Goal: Task Accomplishment & Management: Manage account settings

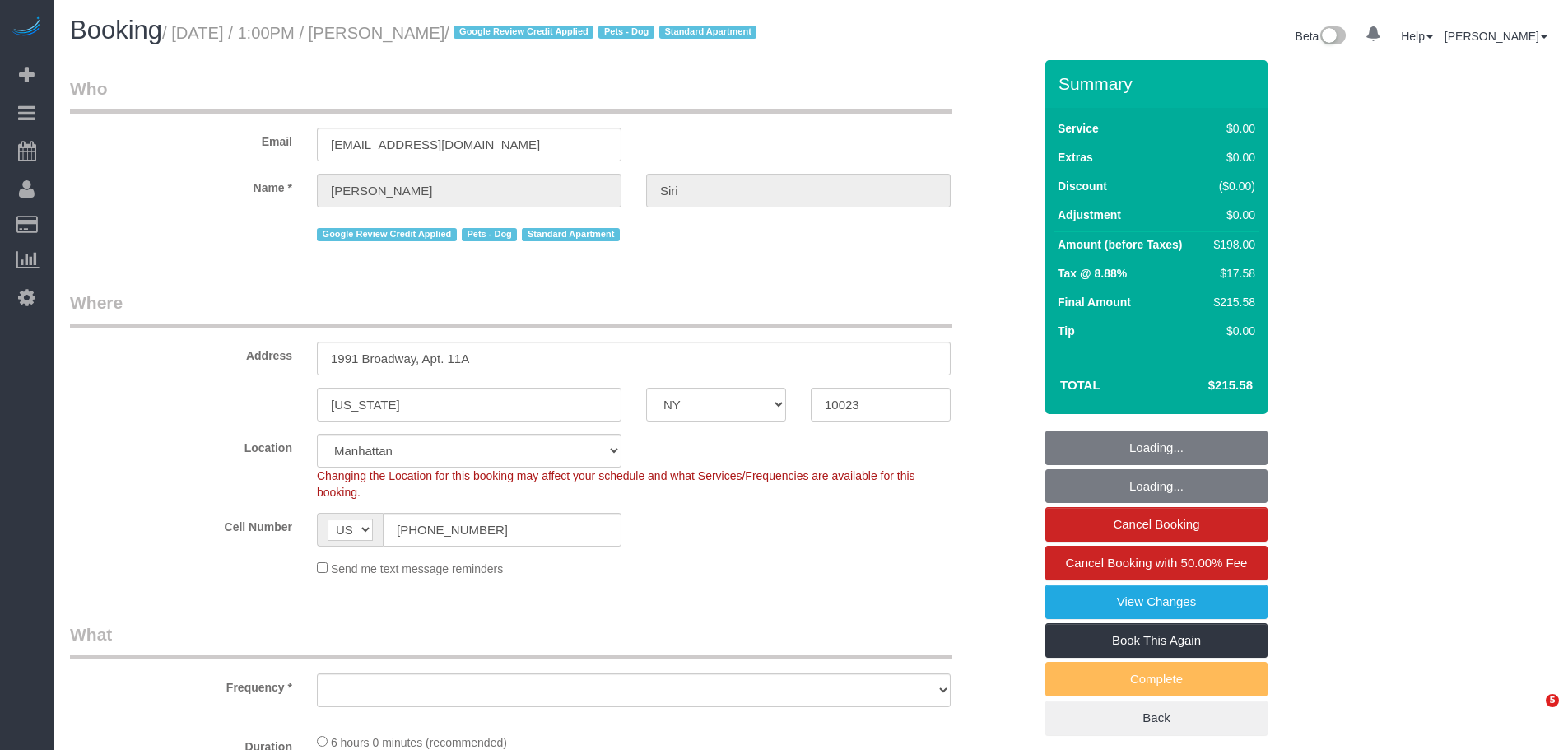
select select "NY"
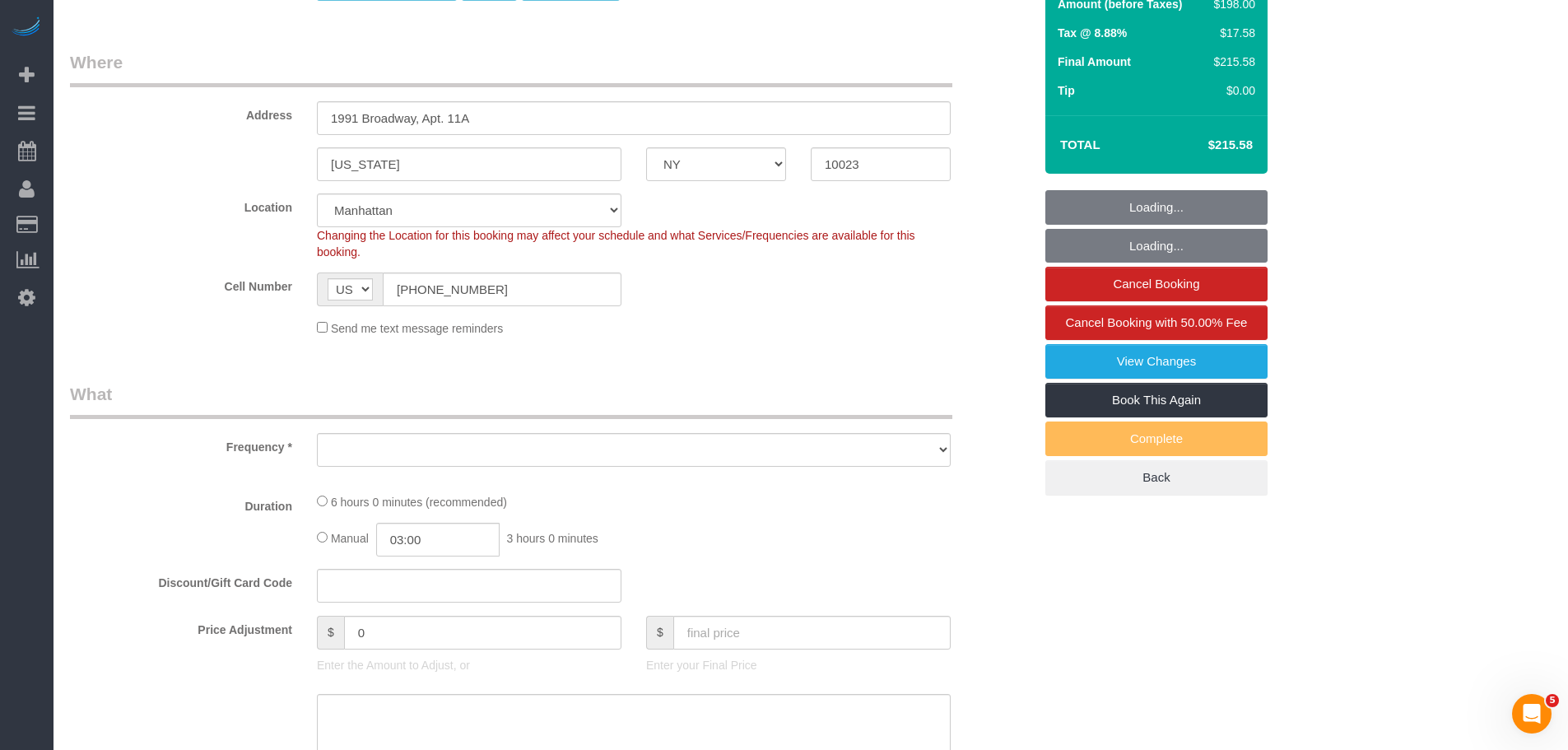
select select "string:stripe-pm_1R48No4VGloSiKo7XNuL8WAw"
select select "2"
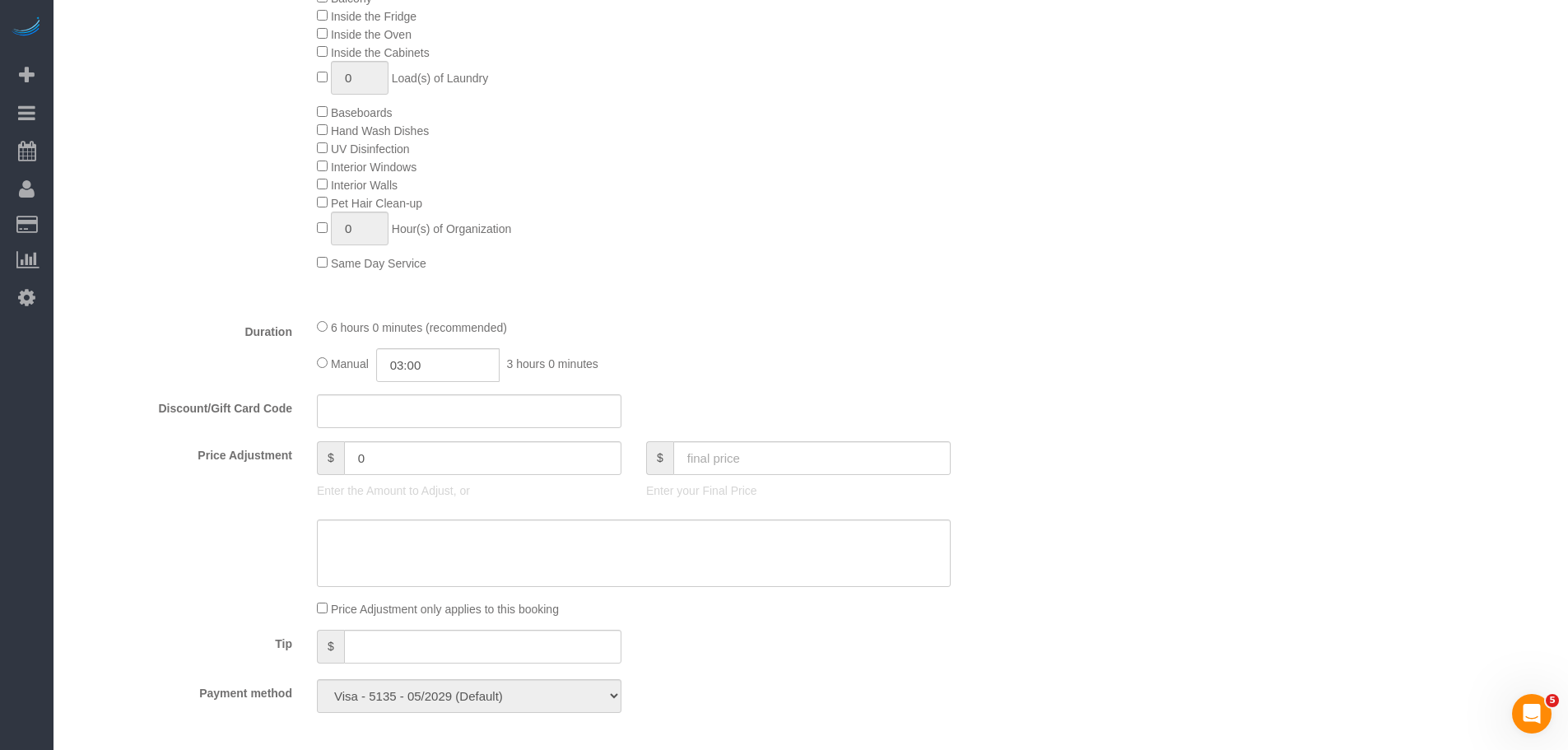
select select "2"
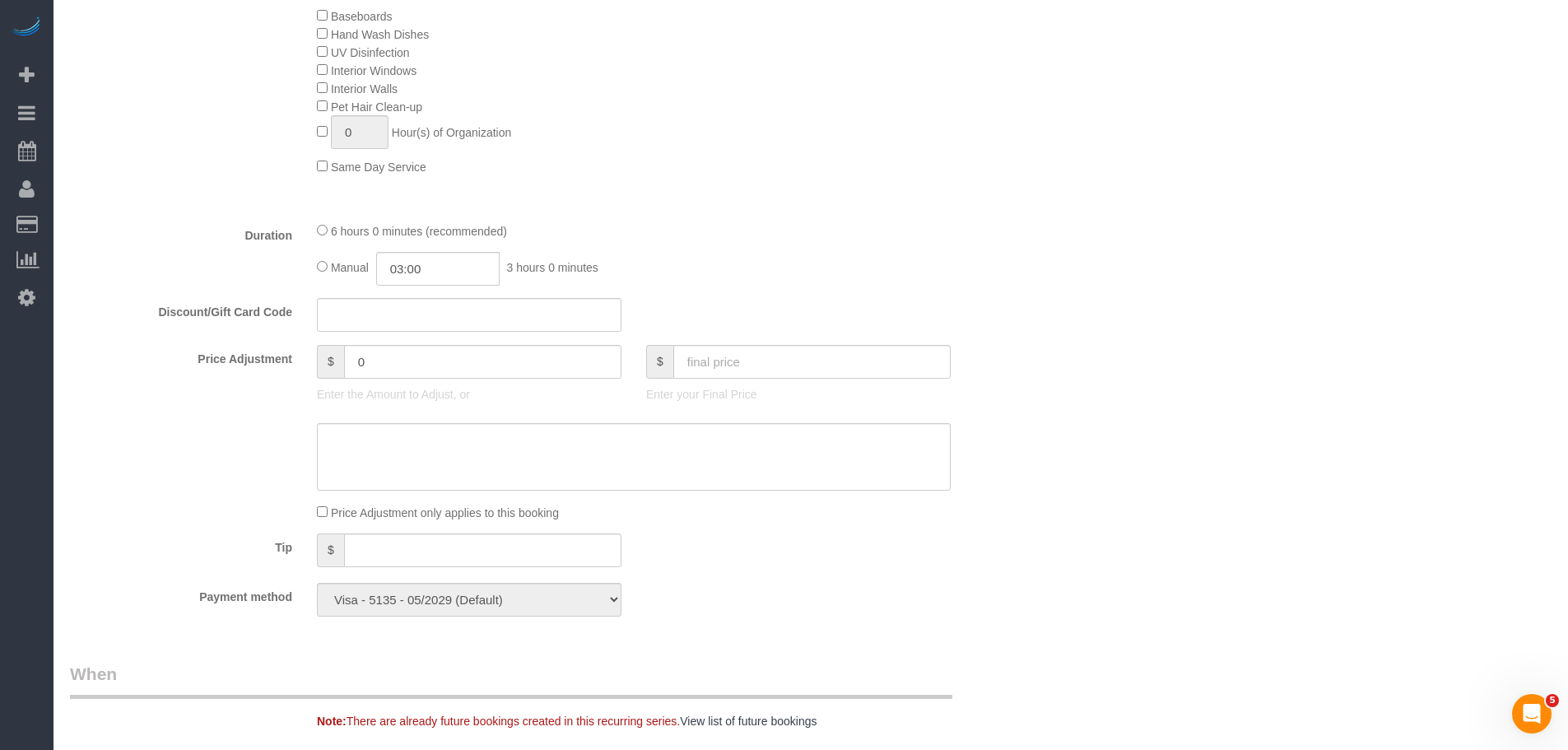
select select "object:969"
select select "number:59"
select select "number:73"
select select "number:13"
select select "number:5"
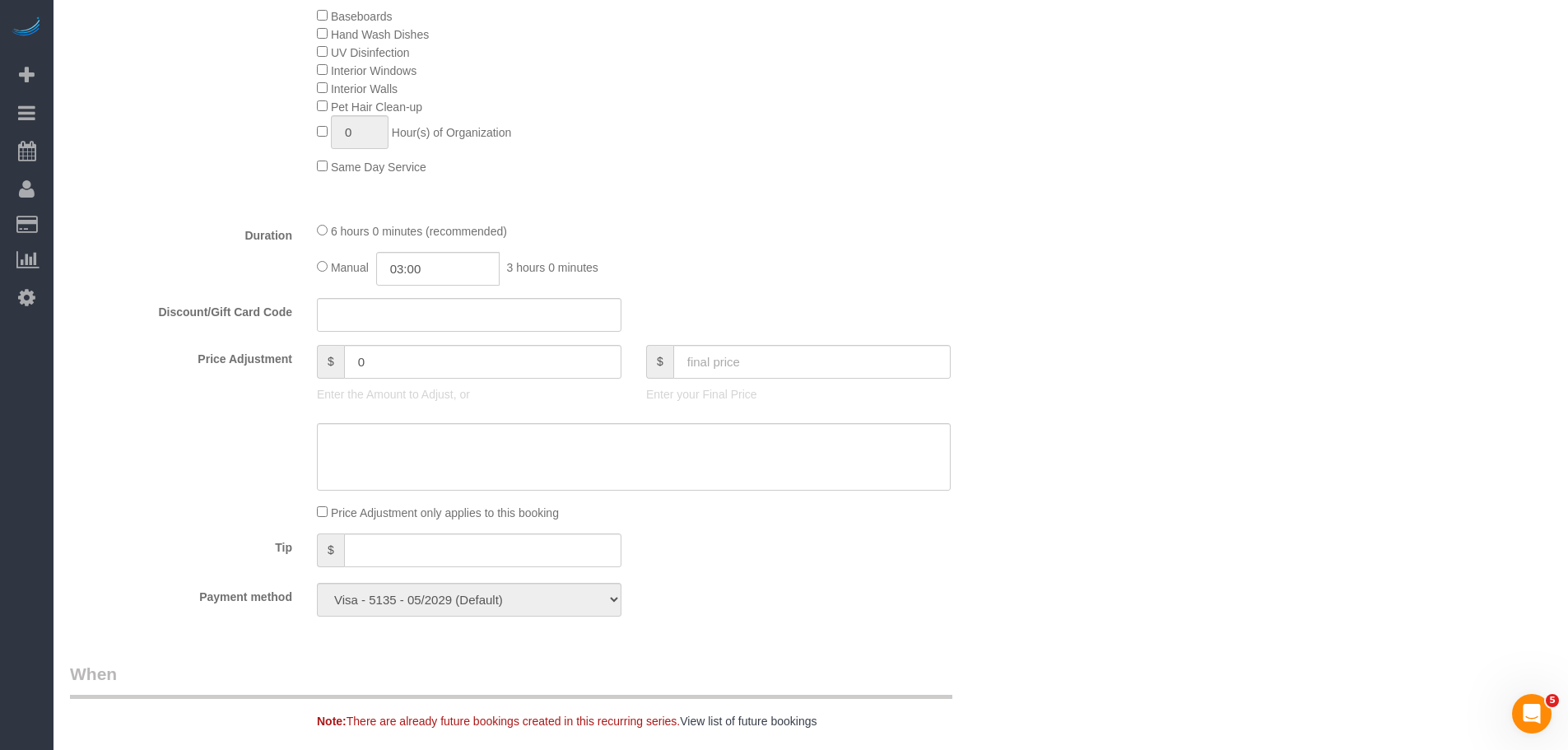
select select "object:1118"
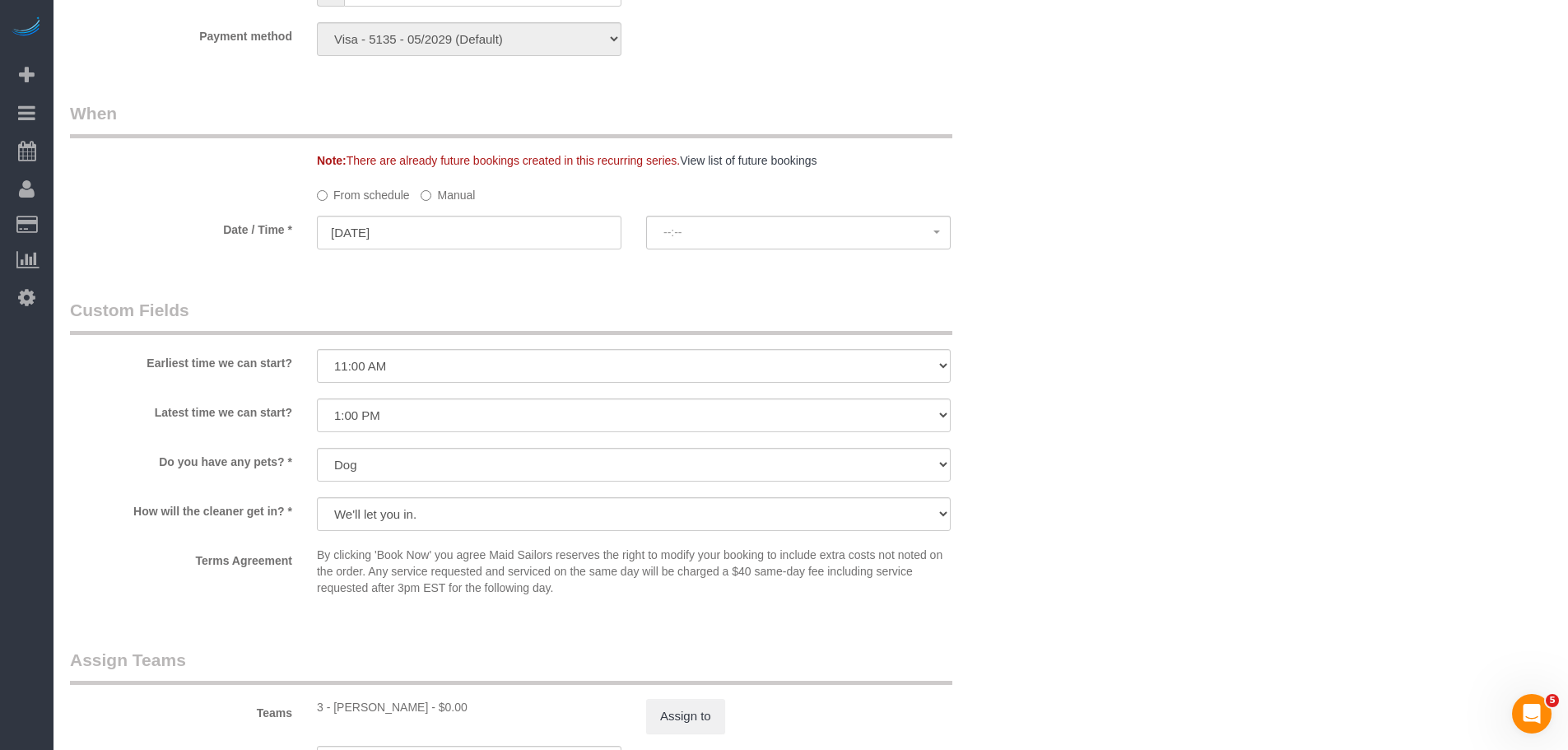
select select "spot1"
click at [436, 201] on label "Manual" at bounding box center [448, 190] width 54 height 22
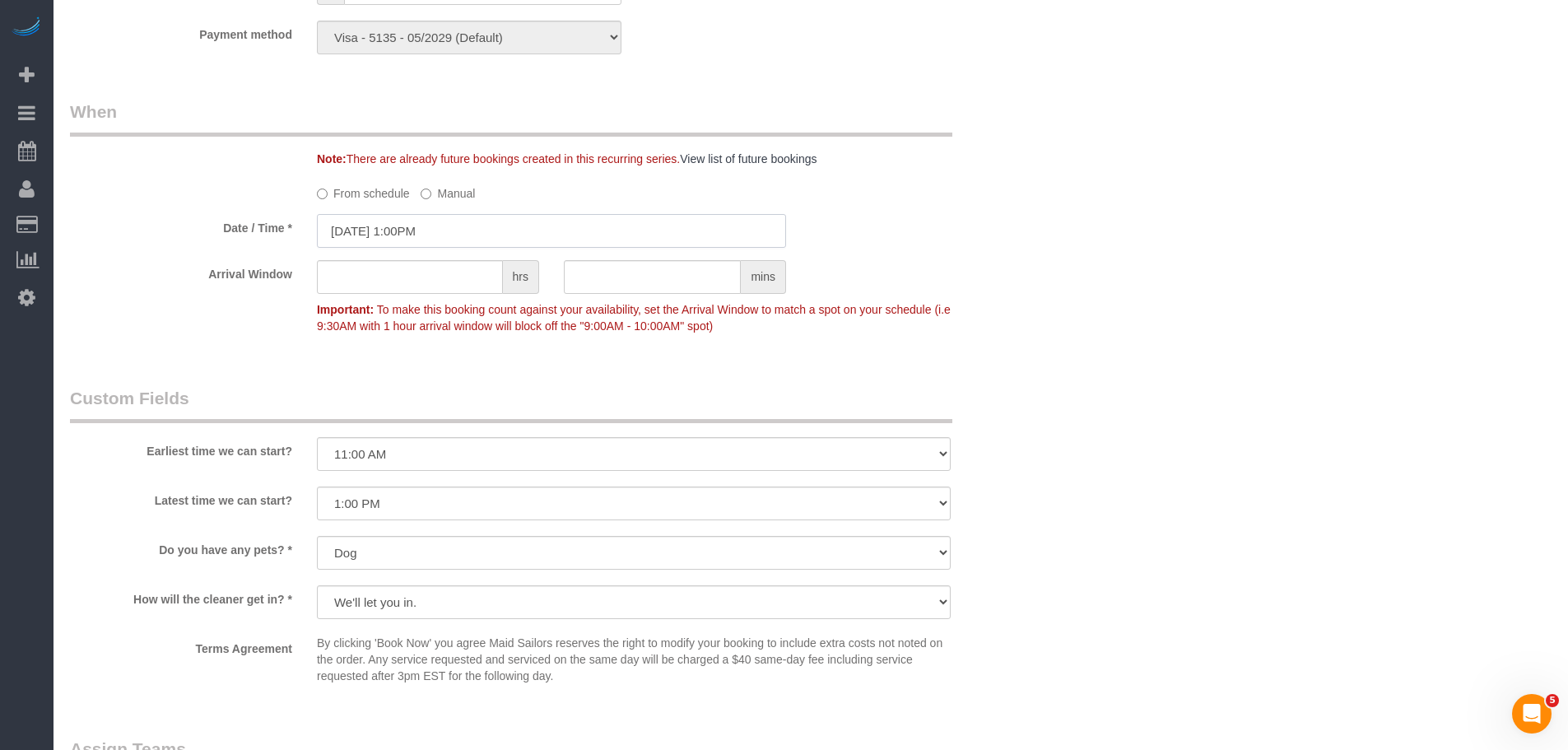
click at [470, 248] on input "[DATE] 1:00PM" at bounding box center [551, 230] width 470 height 34
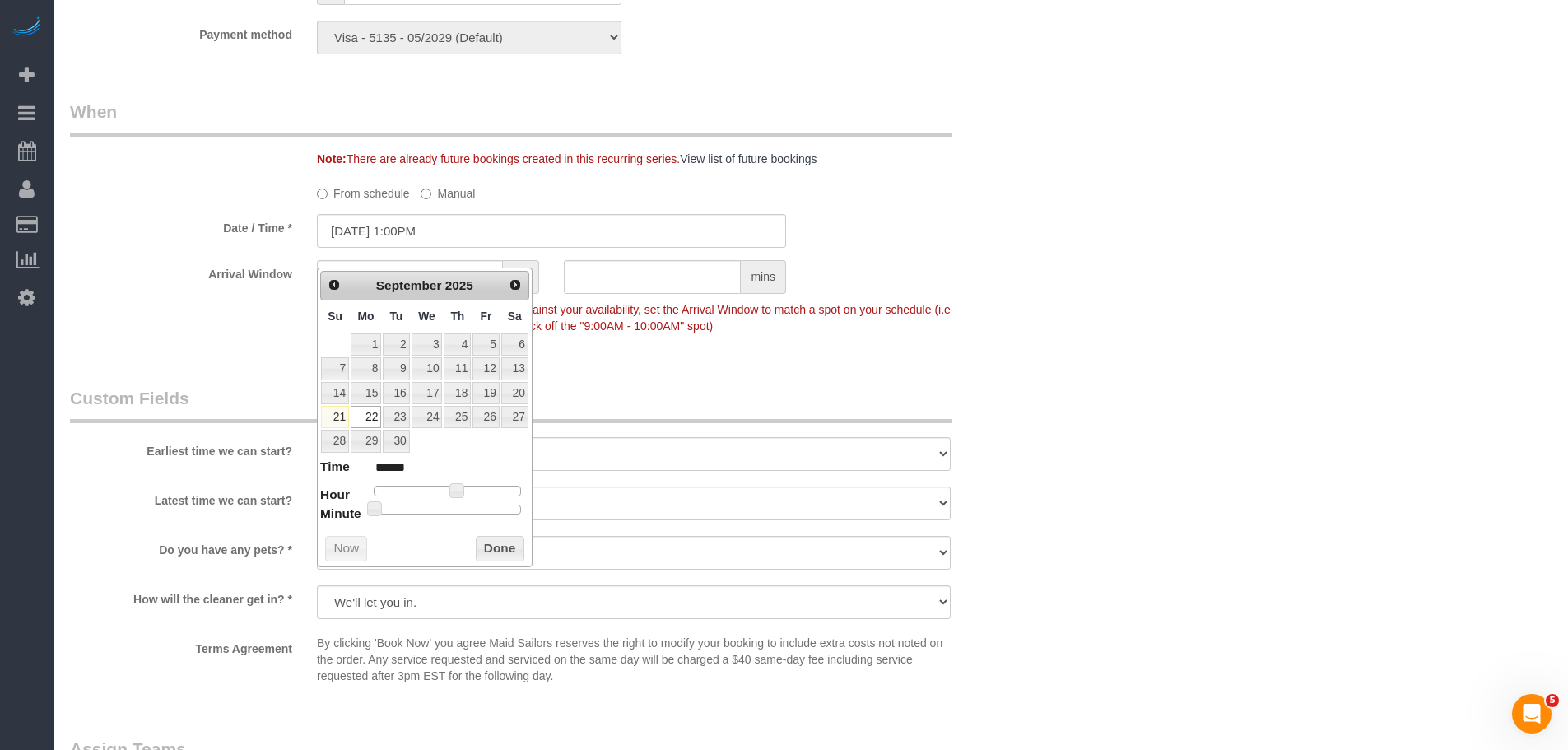
click at [408, 267] on div "Prev Next September 2025 Su Mo Tu We Th Fr Sa 1 2 3 4 5 6 7 8 9 10 11 12 13 14 …" at bounding box center [424, 417] width 215 height 300
click at [457, 489] on span at bounding box center [457, 490] width 15 height 15
type input "[DATE] 12:00PM"
type input "*******"
type input "[DATE] 11:00AM"
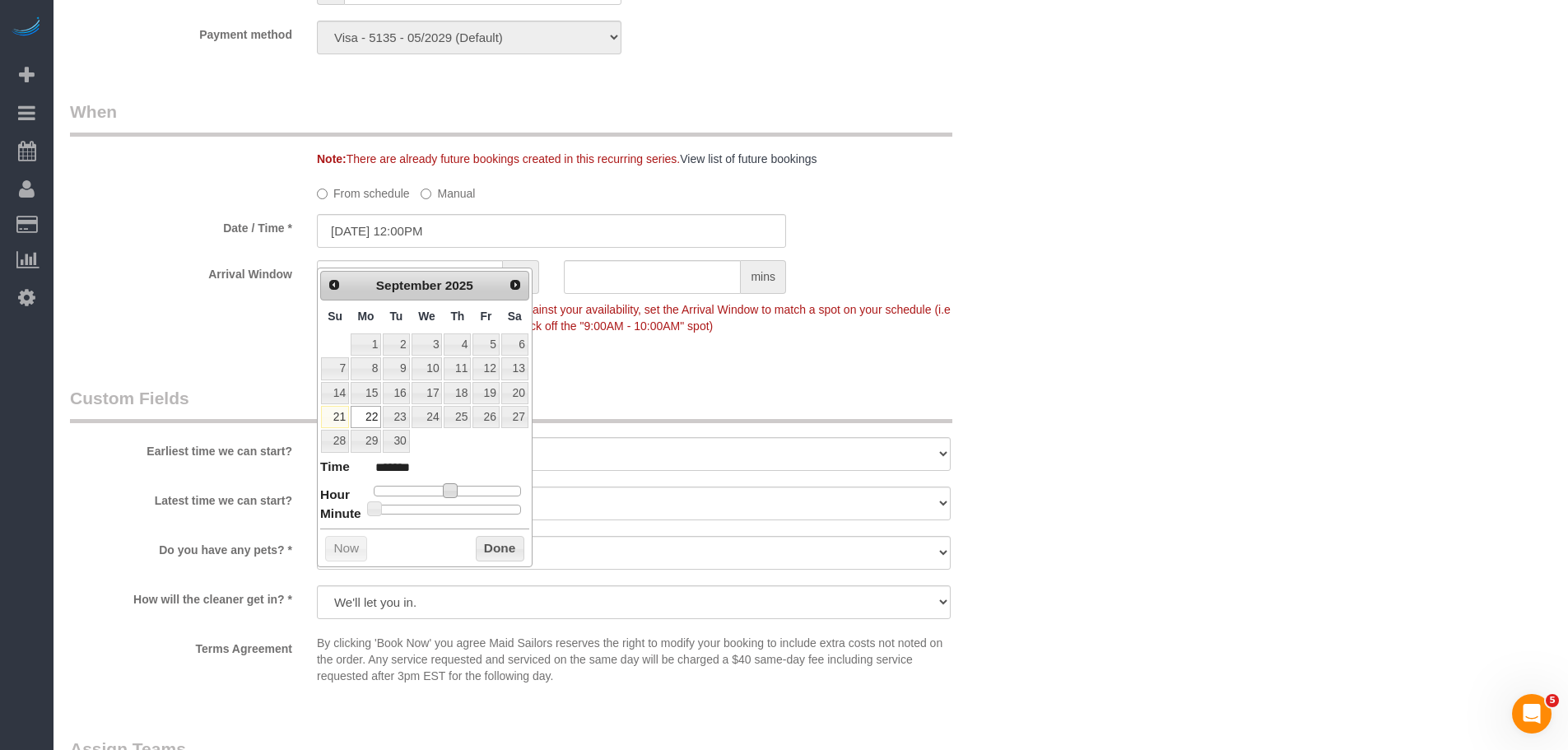
type input "*******"
type input "[DATE] 10:00AM"
type input "*******"
drag, startPoint x: 486, startPoint y: 548, endPoint x: 603, endPoint y: 524, distance: 119.4
click at [487, 548] on button "Done" at bounding box center [499, 549] width 49 height 26
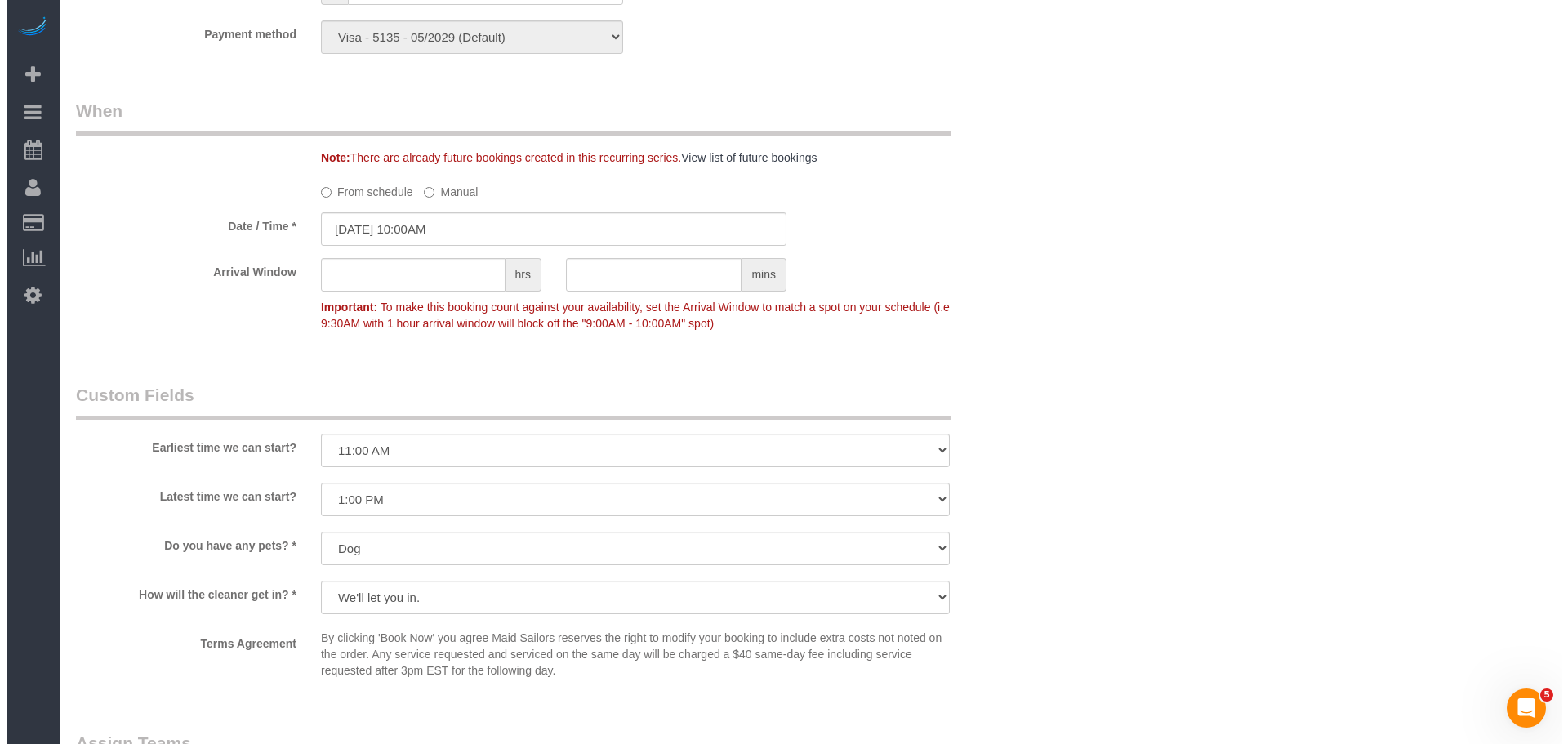
scroll to position [1959, 0]
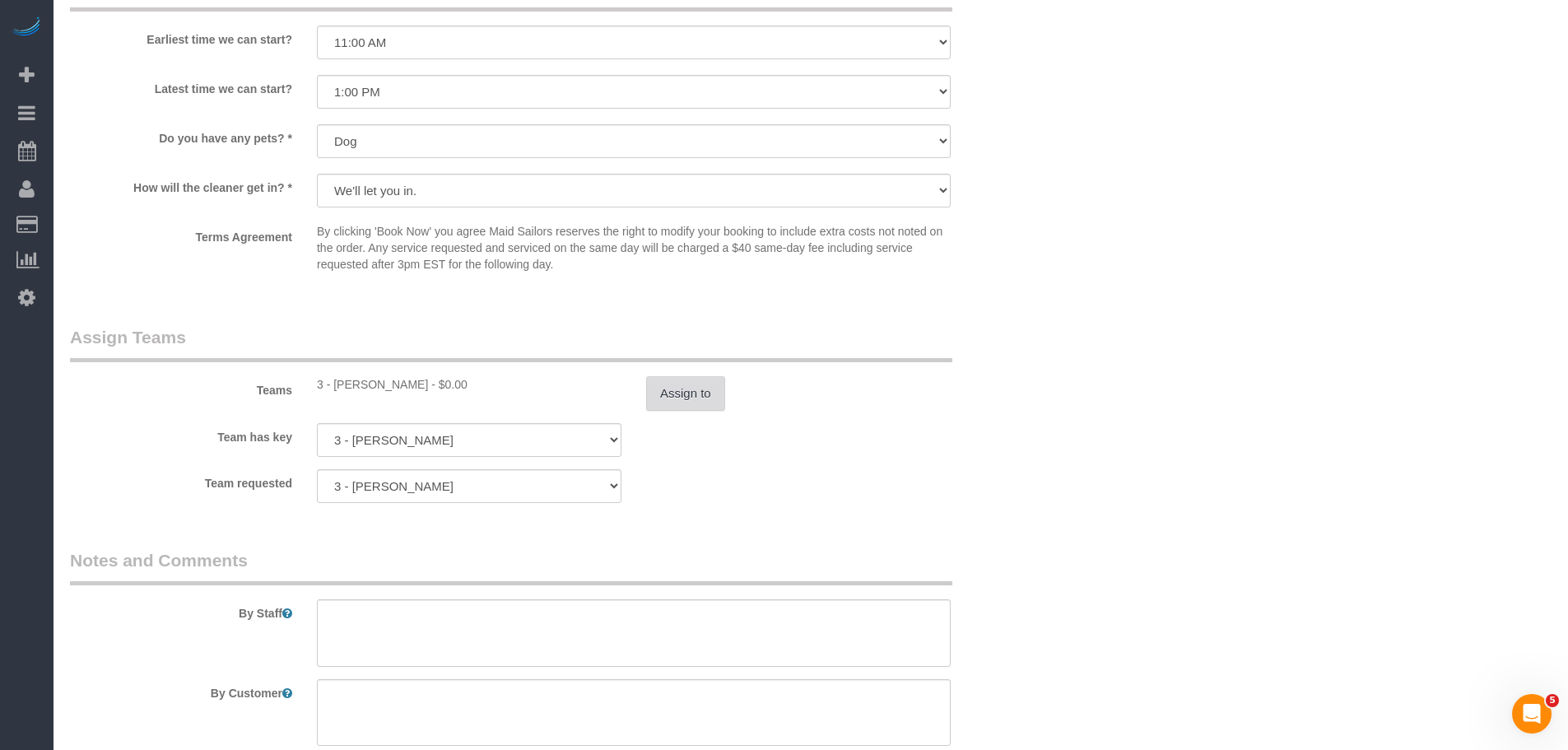
click at [690, 411] on button "Assign to" at bounding box center [686, 394] width 79 height 35
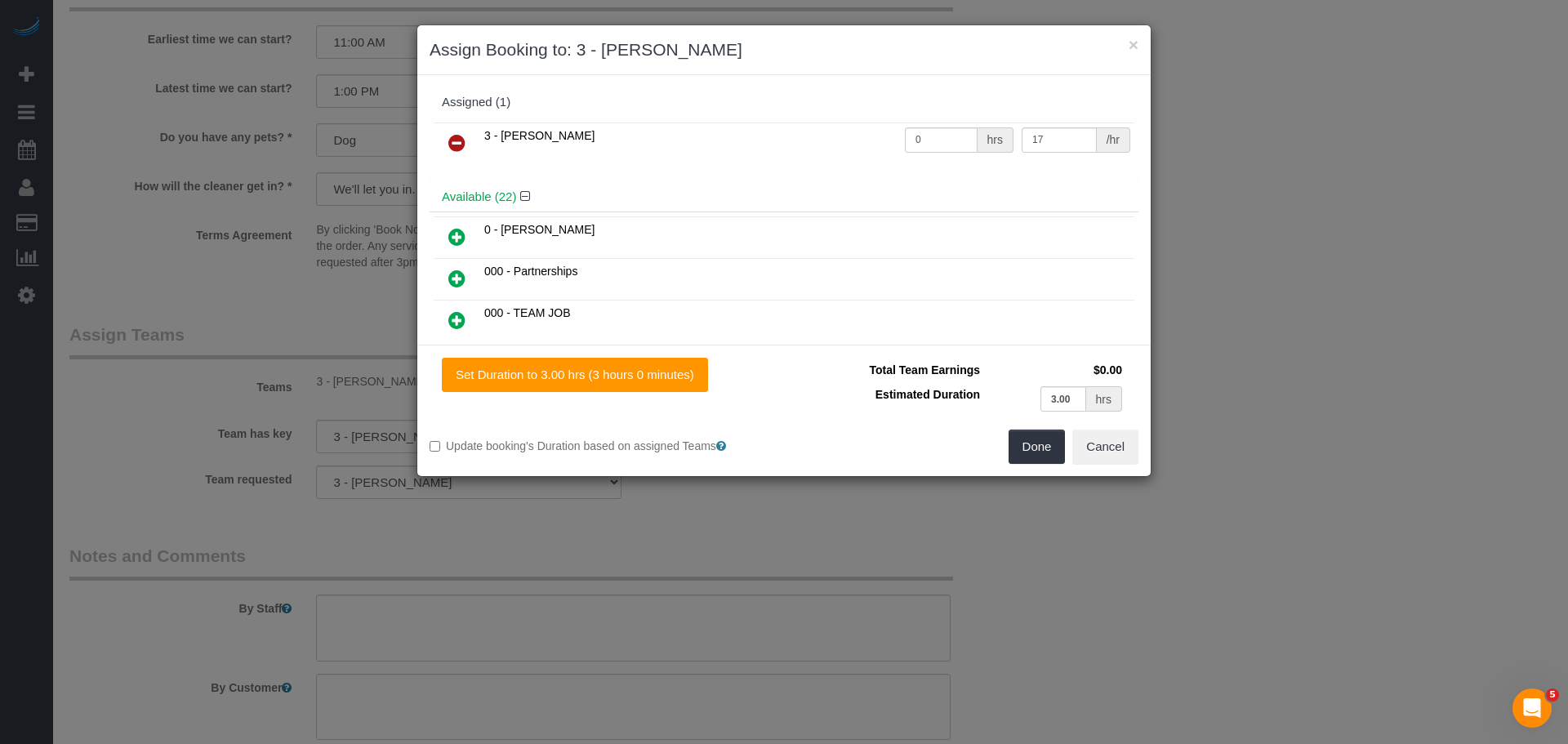
click at [463, 143] on icon at bounding box center [457, 143] width 17 height 20
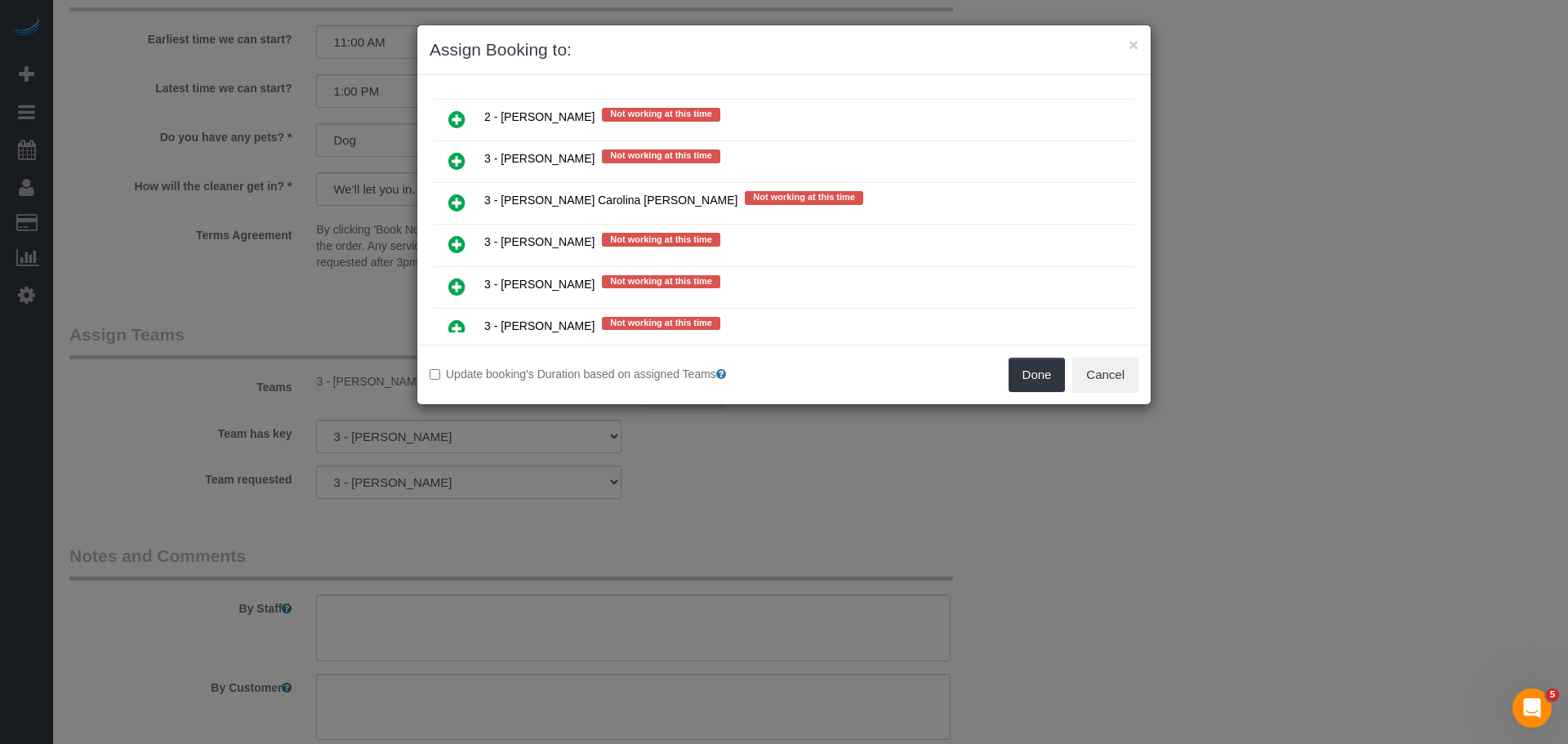
scroll to position [2613, 0]
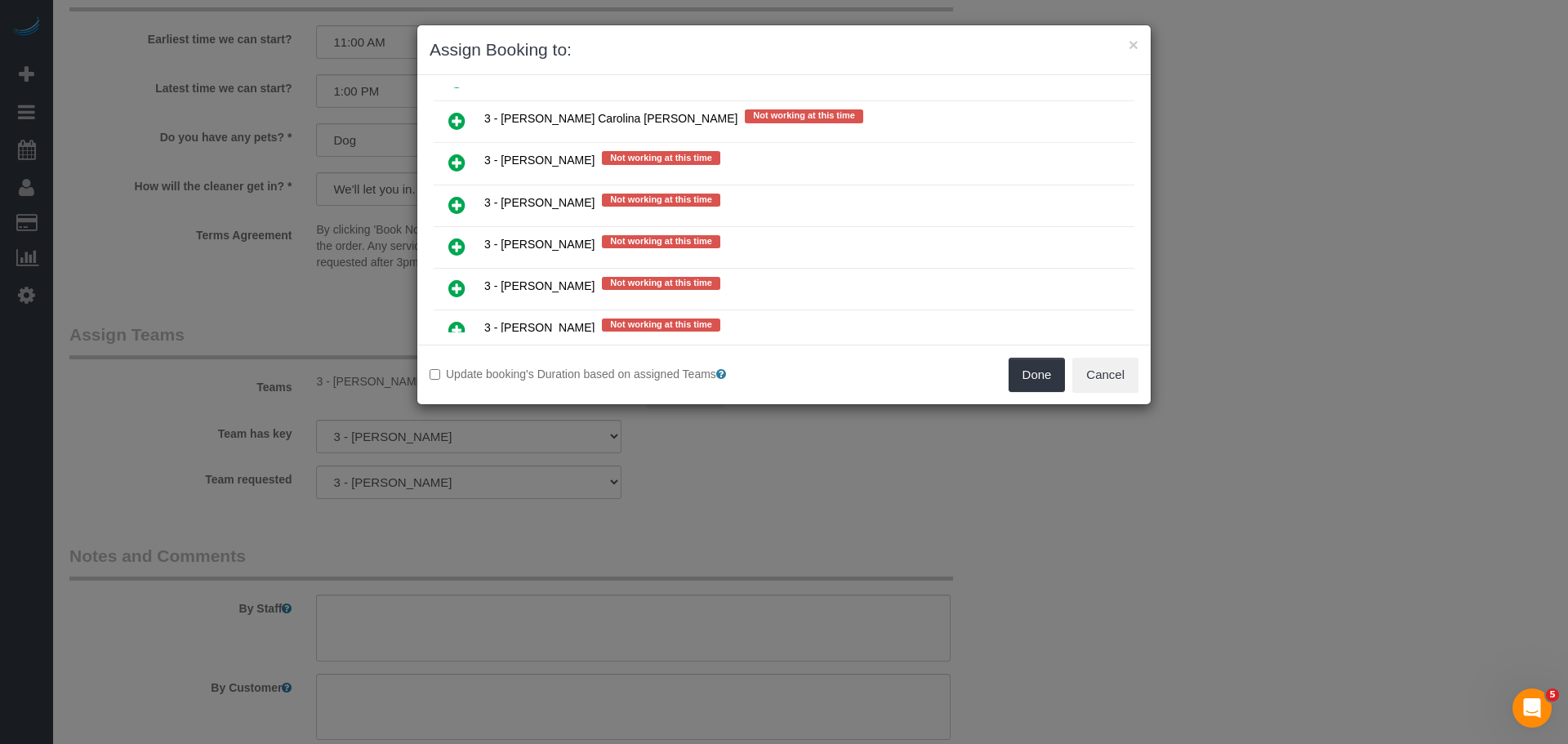
click at [466, 237] on link at bounding box center [457, 247] width 38 height 33
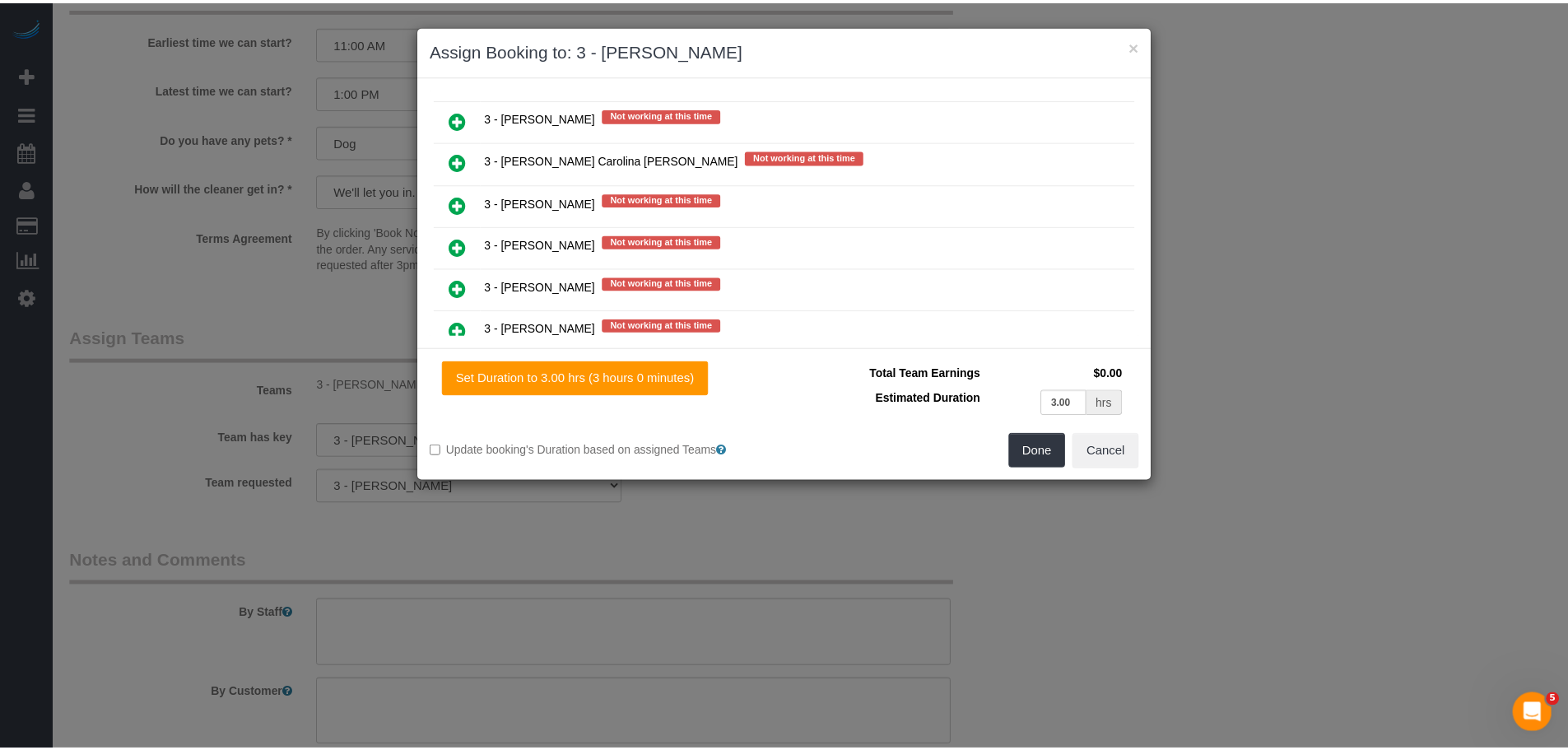
scroll to position [2672, 0]
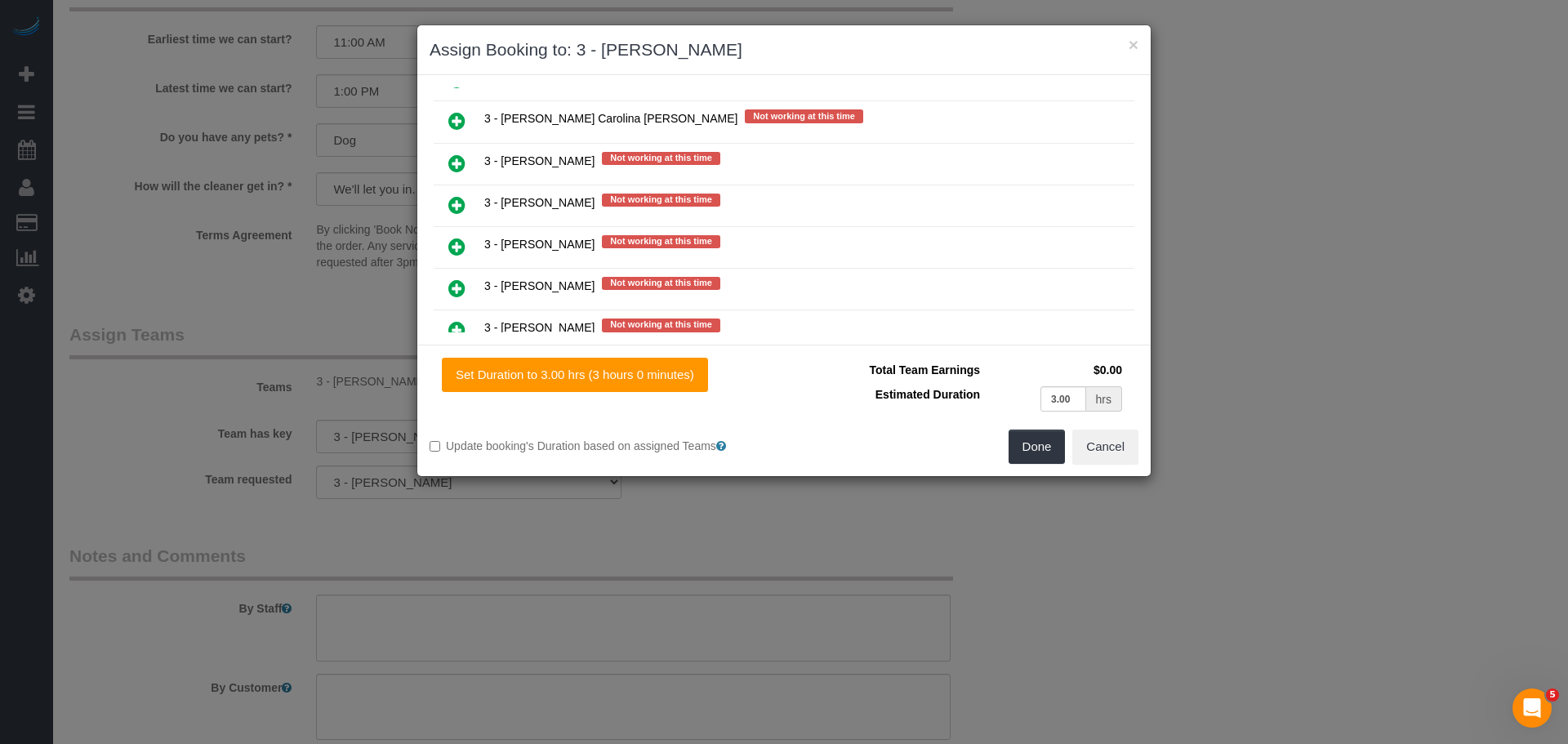
click at [1033, 465] on div "Set Duration to 3.00 hrs (3 hours 0 minutes) Total Team Earnings $0.00 Estimate…" at bounding box center [784, 410] width 734 height 132
click at [1034, 453] on button "Done" at bounding box center [1037, 447] width 57 height 34
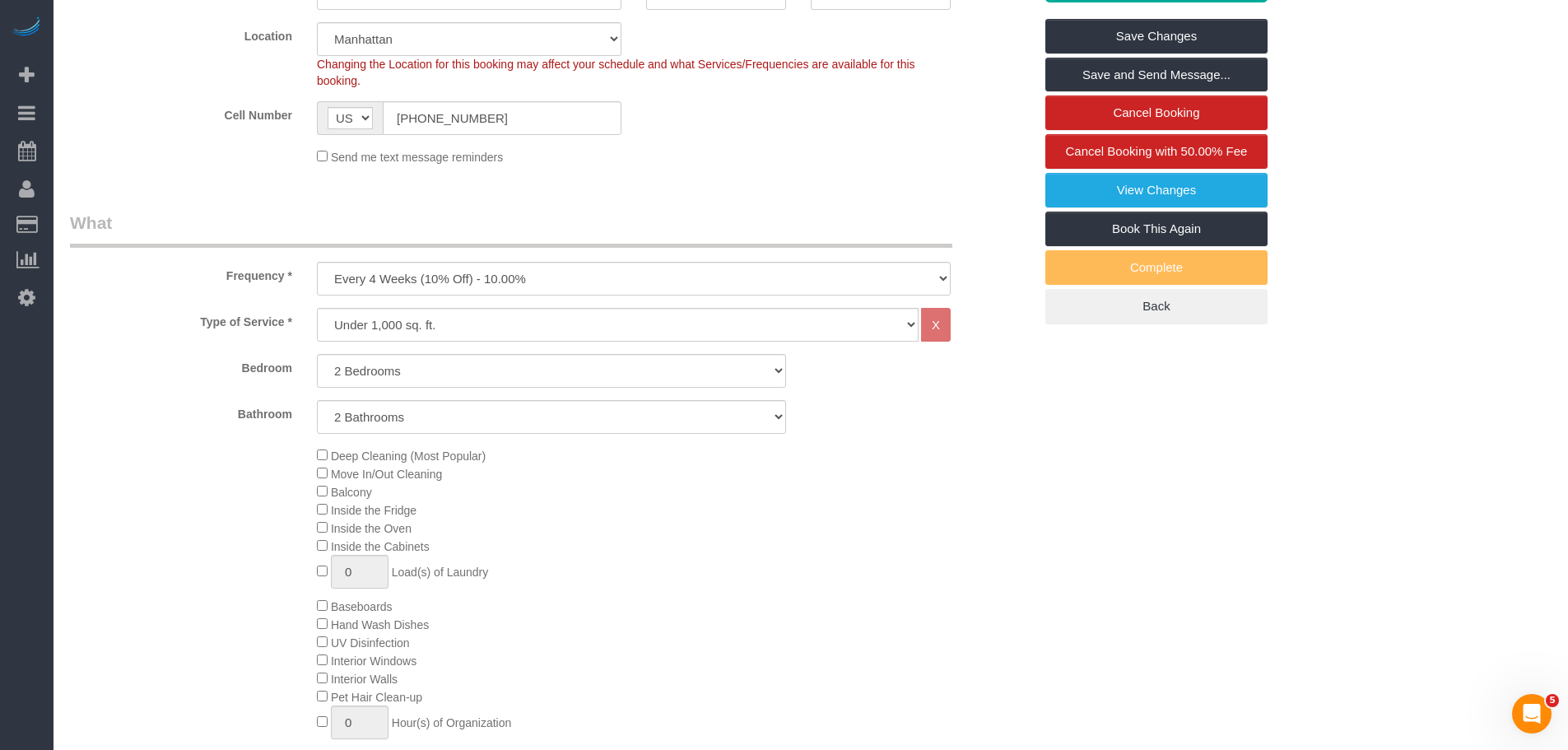
scroll to position [164, 0]
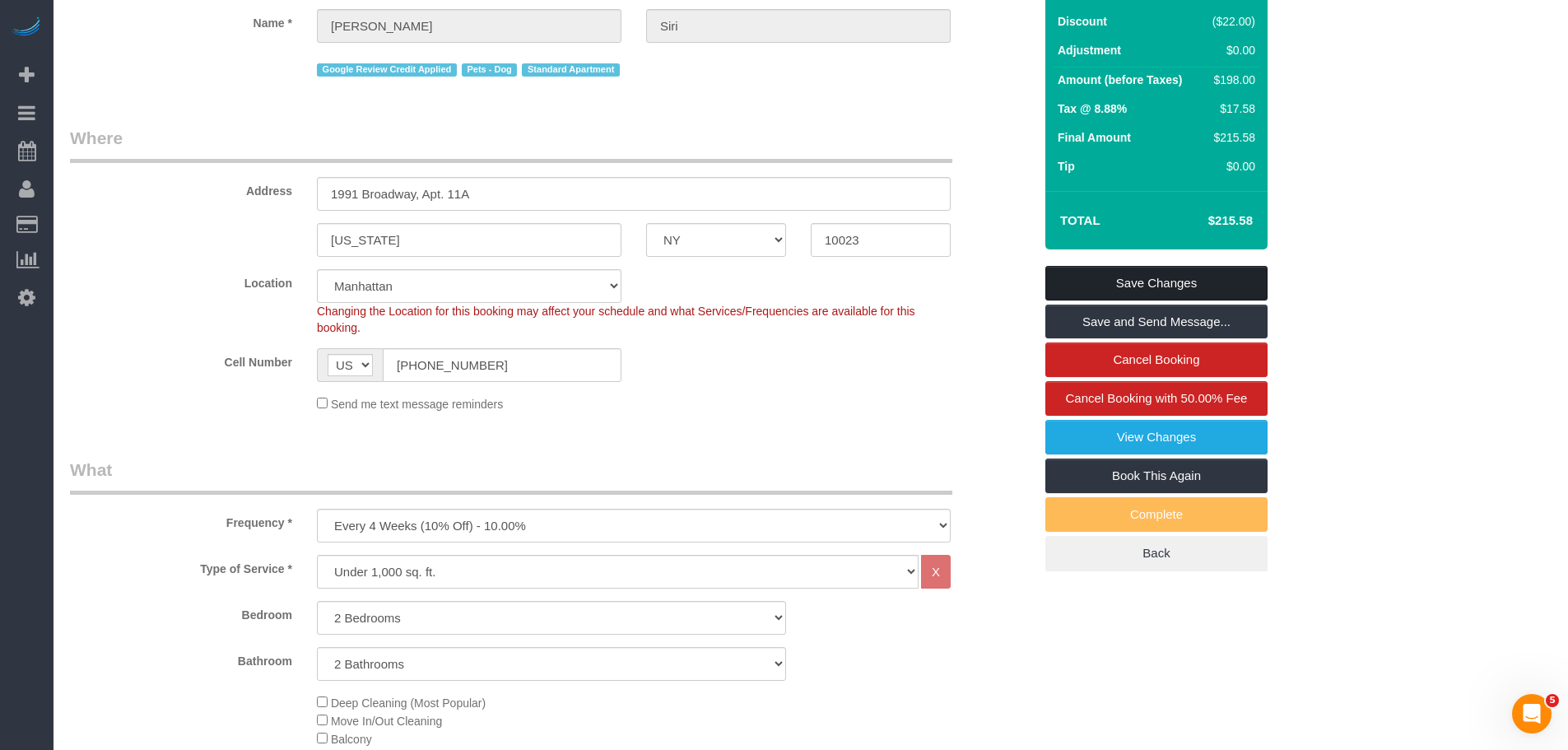
click at [1150, 300] on link "Save Changes" at bounding box center [1156, 283] width 222 height 35
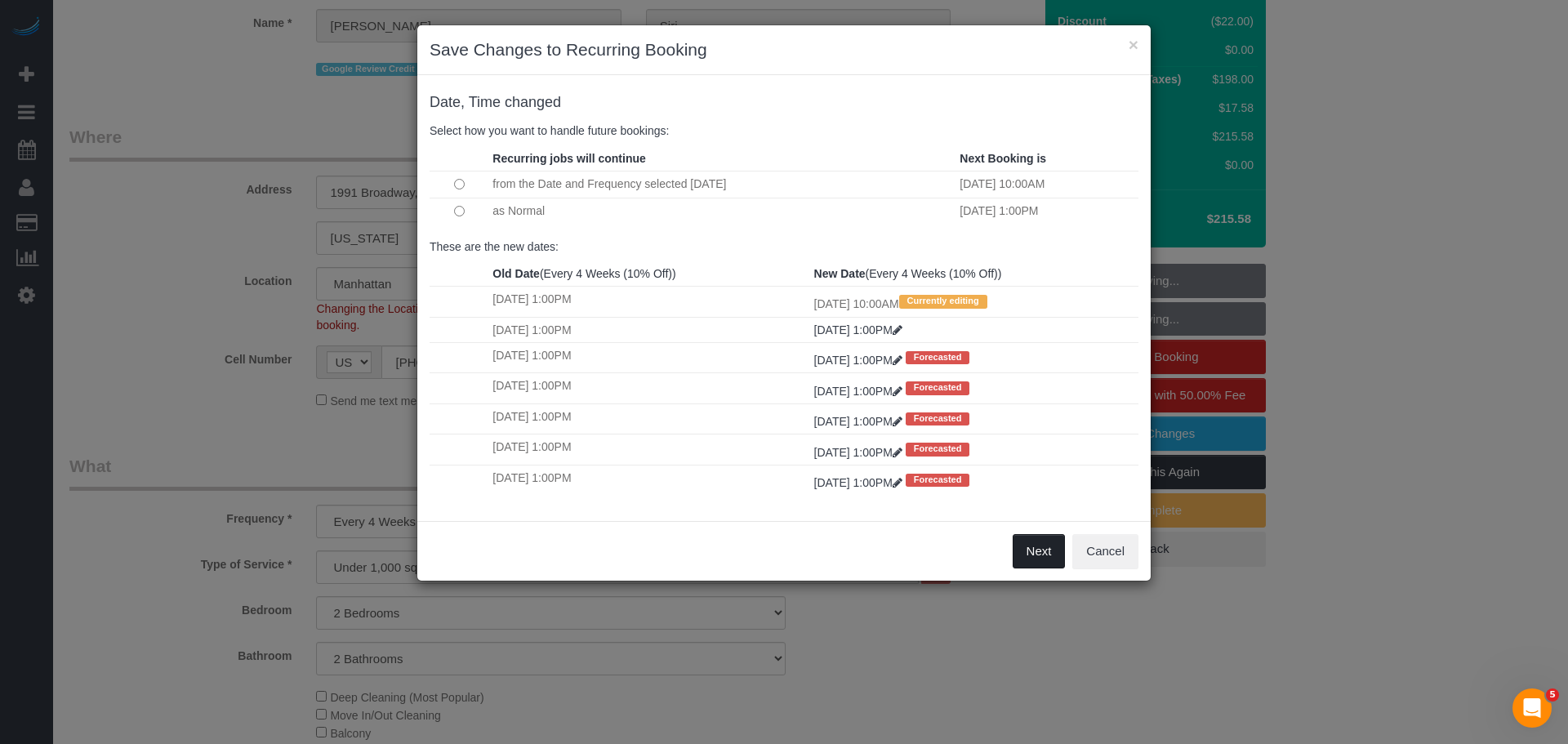
click at [1045, 548] on button "Next" at bounding box center [1039, 551] width 53 height 34
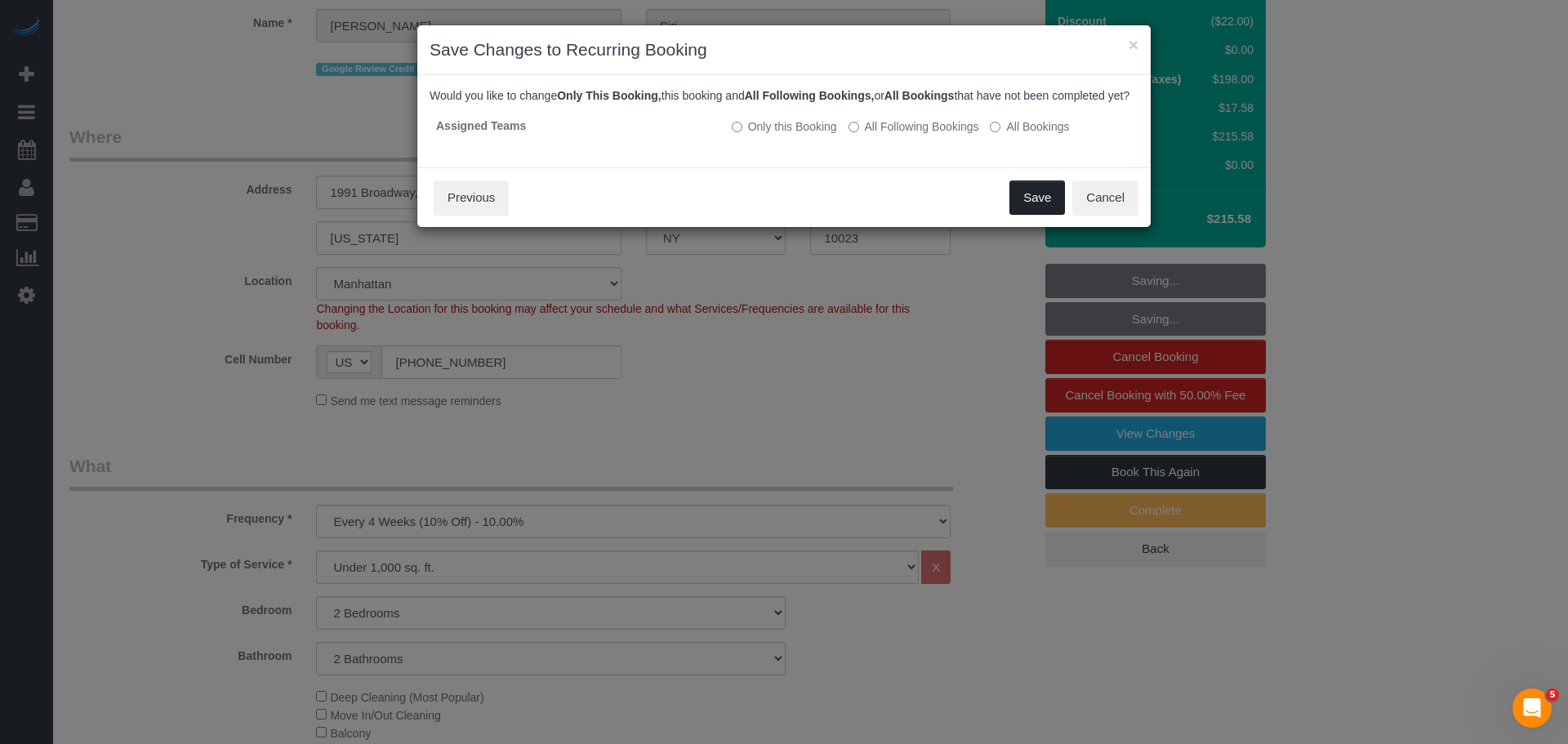
click at [1051, 210] on button "Save" at bounding box center [1037, 197] width 56 height 34
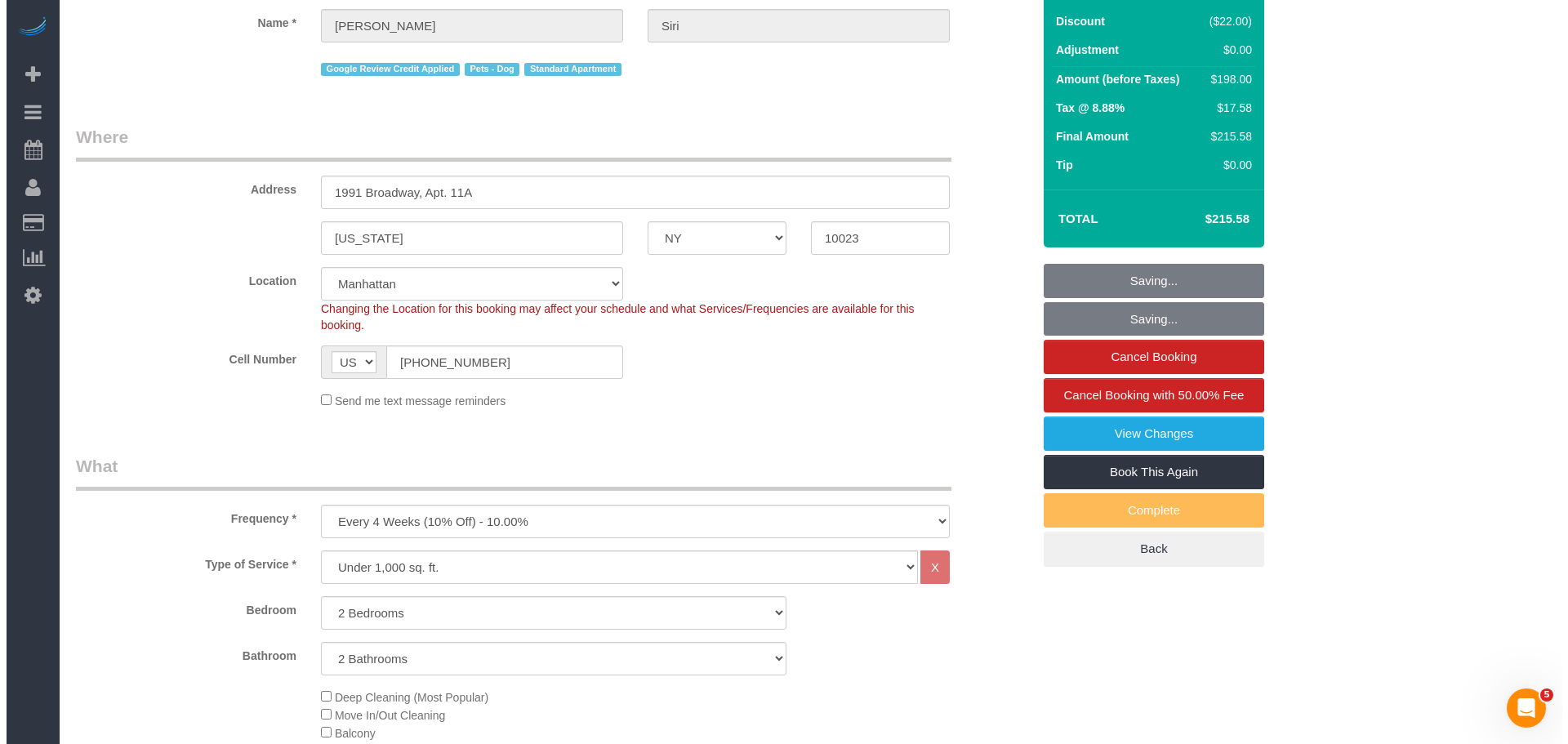
scroll to position [0, 0]
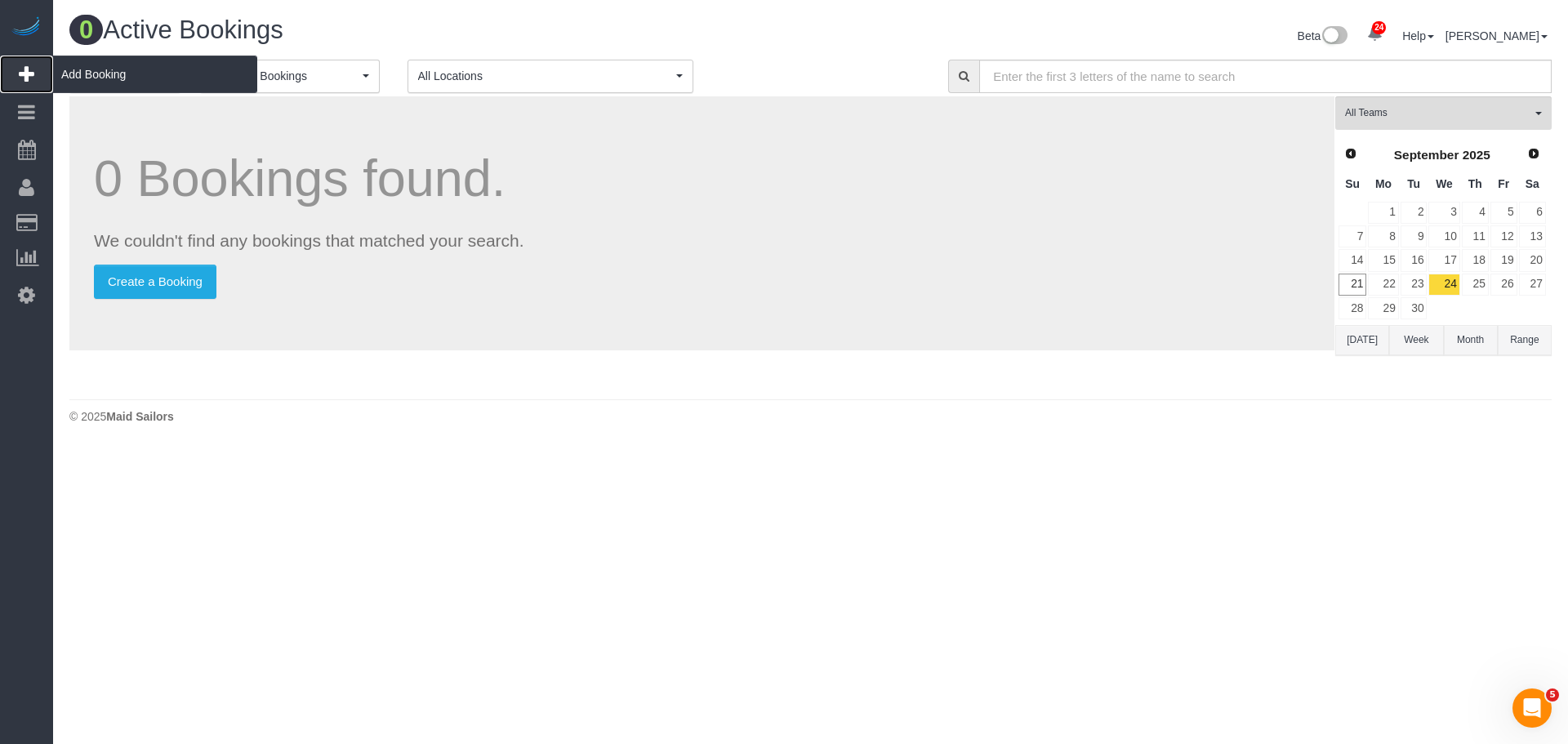
click at [111, 85] on span "Add Booking" at bounding box center [155, 74] width 204 height 38
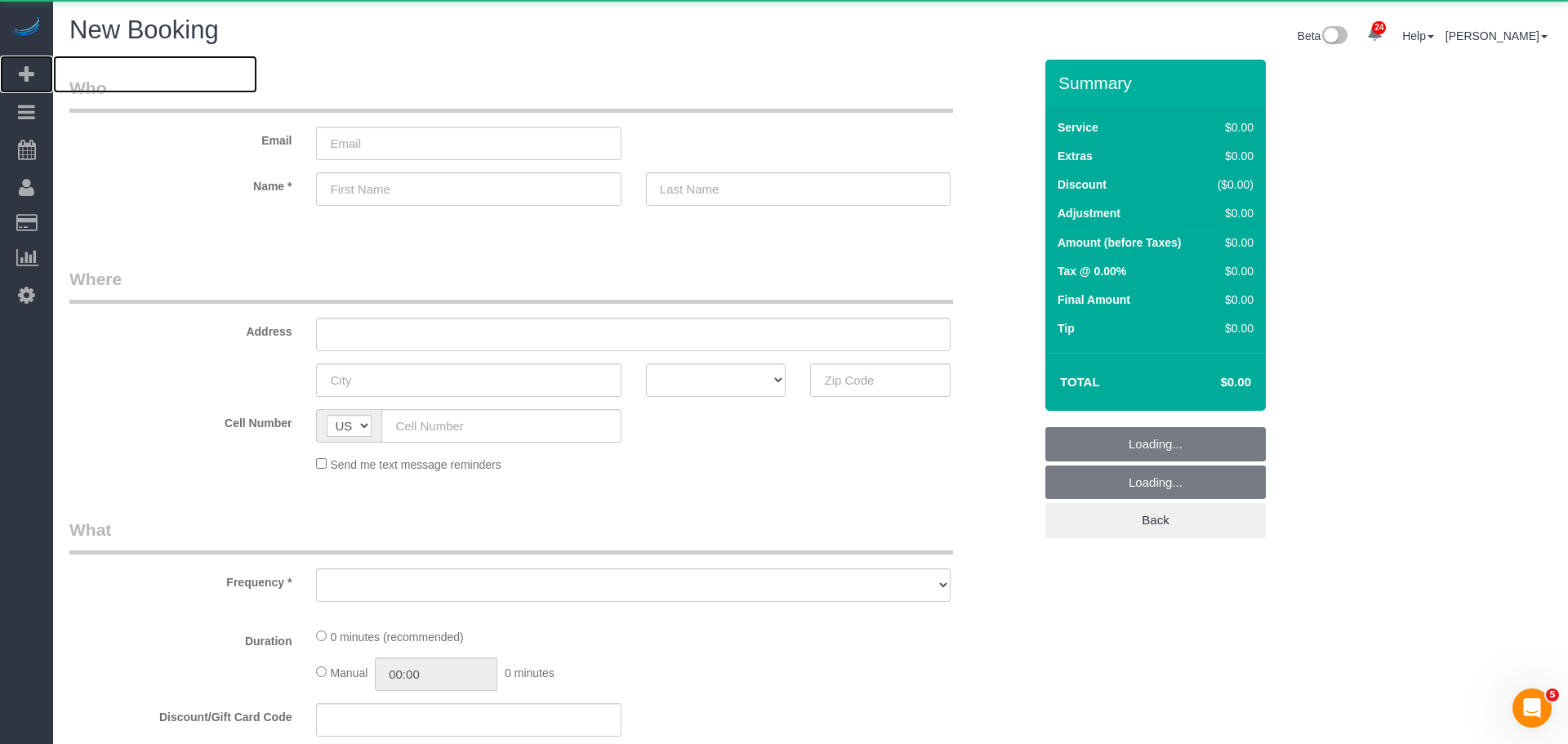
select select "number:89"
select select "number:90"
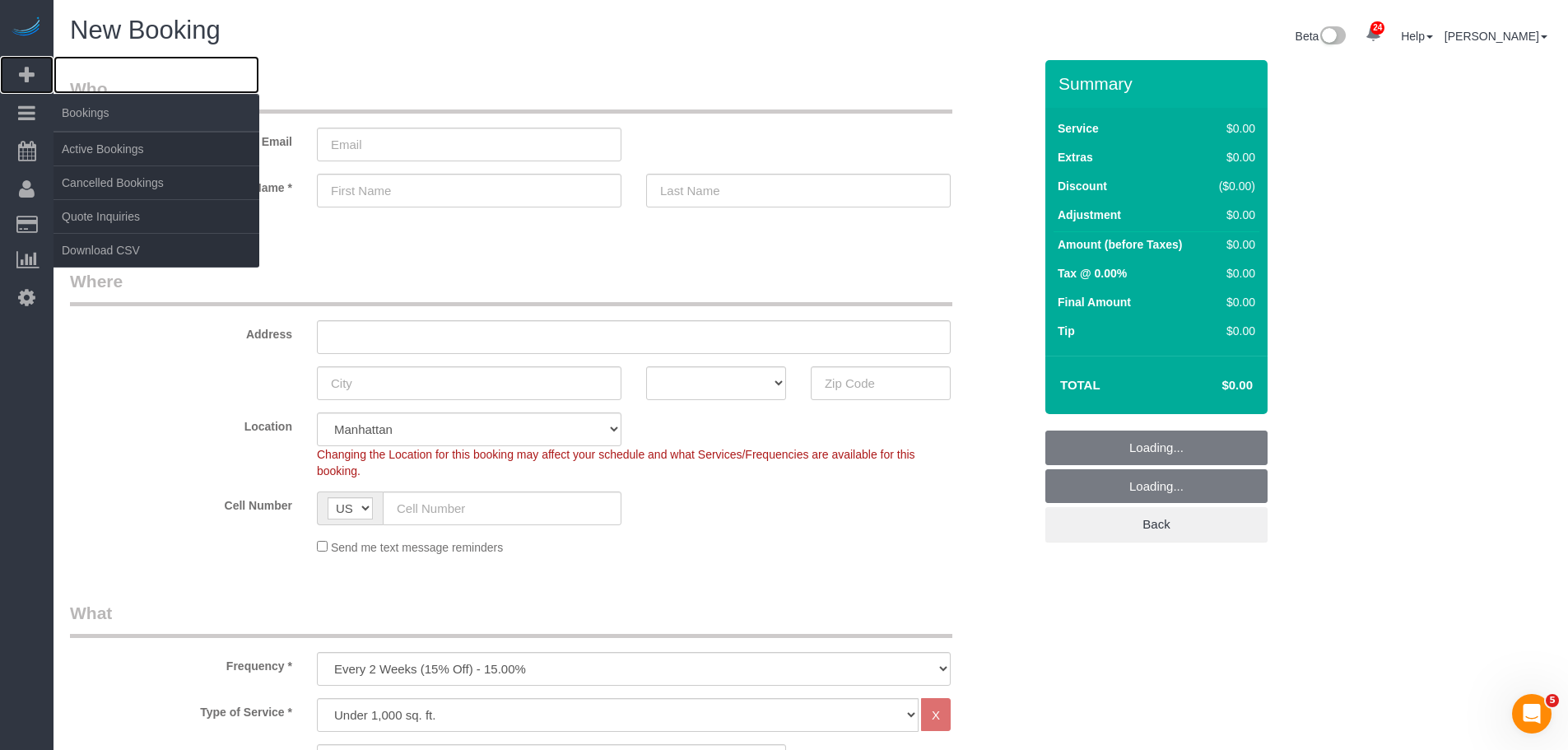
select select "object:5362"
click at [121, 168] on link "Cancelled Bookings" at bounding box center [156, 182] width 205 height 33
drag, startPoint x: 136, startPoint y: 153, endPoint x: 455, endPoint y: 136, distance: 319.5
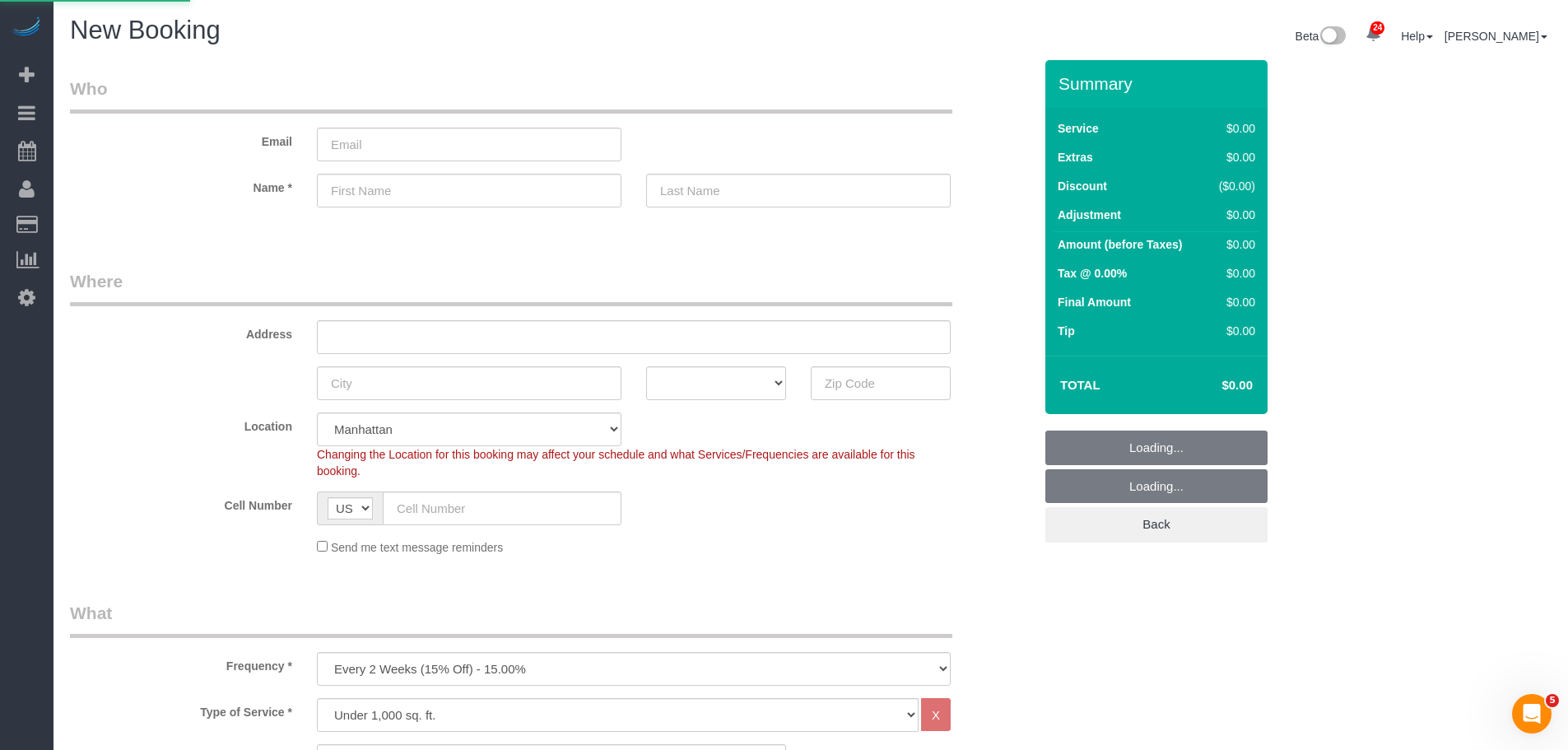
click at [137, 153] on link "Active Bookings" at bounding box center [156, 149] width 205 height 33
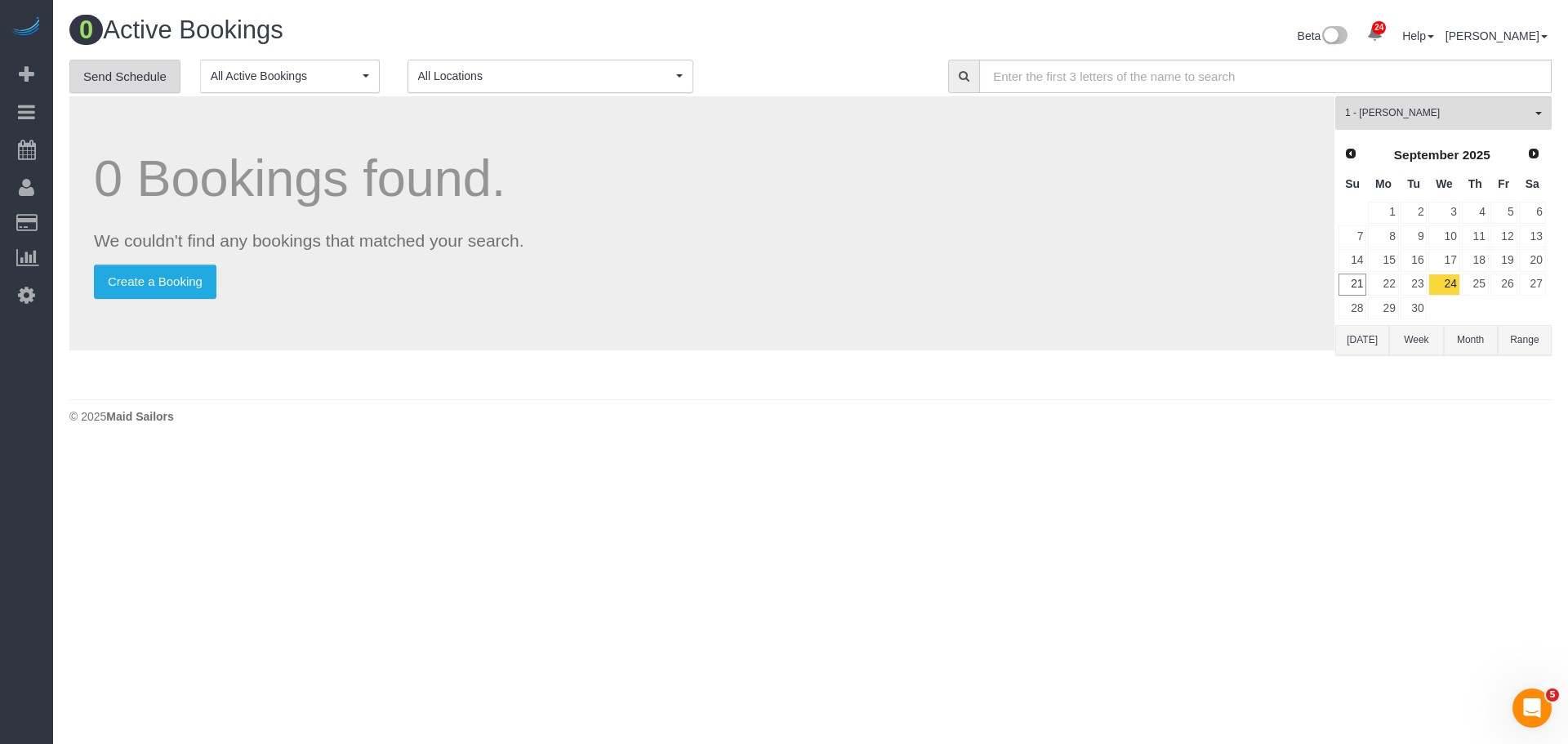
click at [120, 72] on link "Send Schedule" at bounding box center [125, 77] width 111 height 34
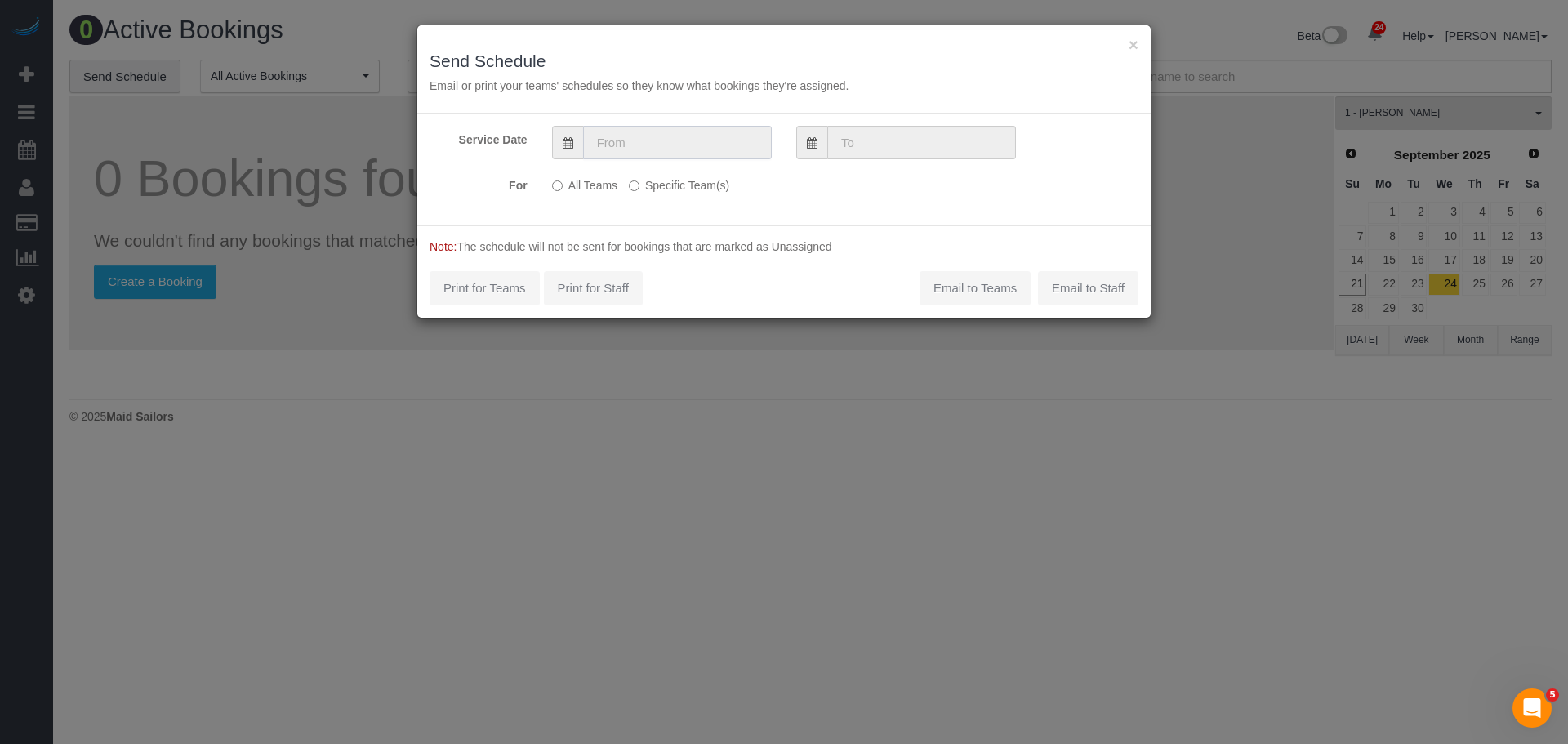
drag, startPoint x: 644, startPoint y: 146, endPoint x: 648, endPoint y: 161, distance: 15.5
click at [644, 146] on input "text" at bounding box center [677, 142] width 188 height 34
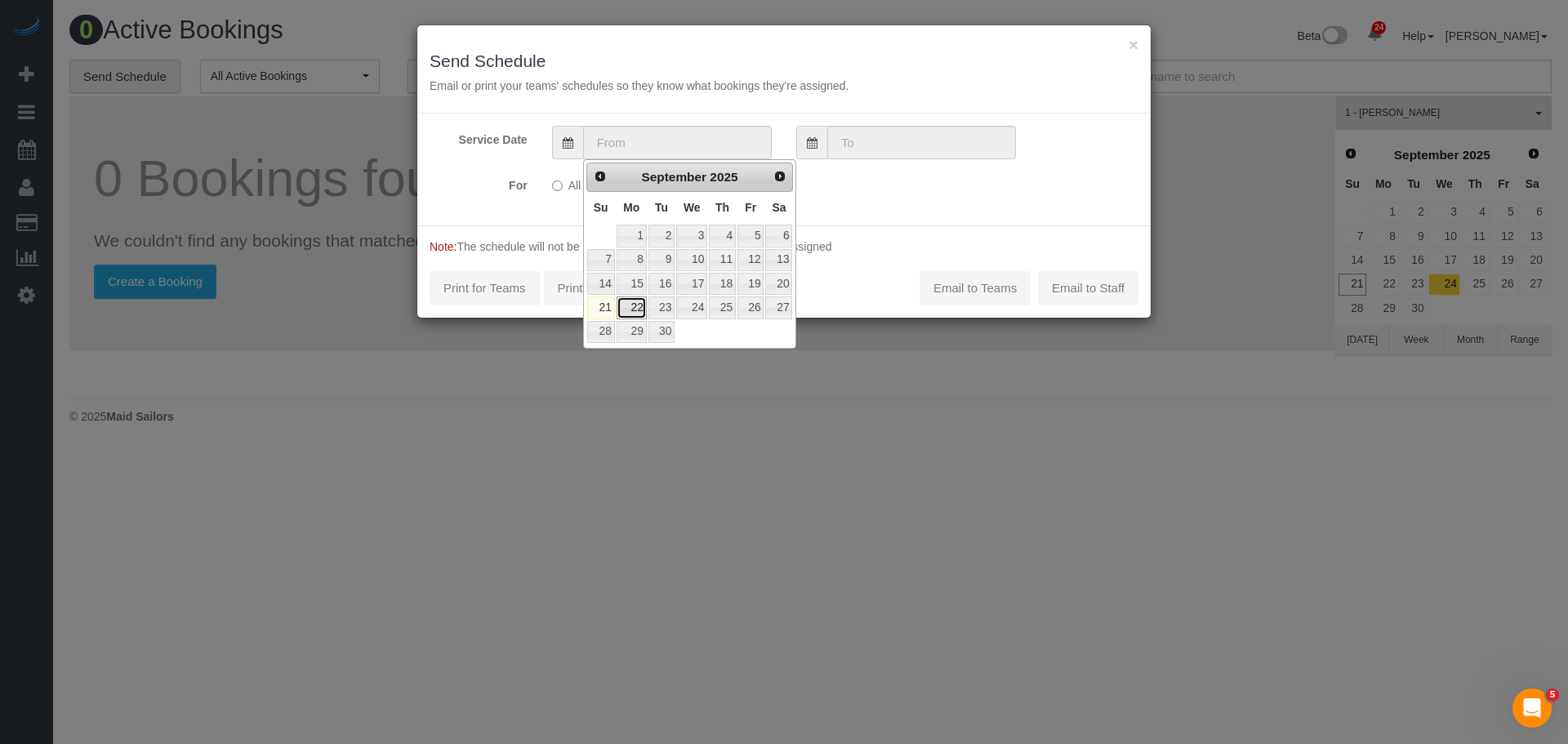
click at [635, 301] on link "22" at bounding box center [631, 307] width 30 height 22
type input "[DATE]"
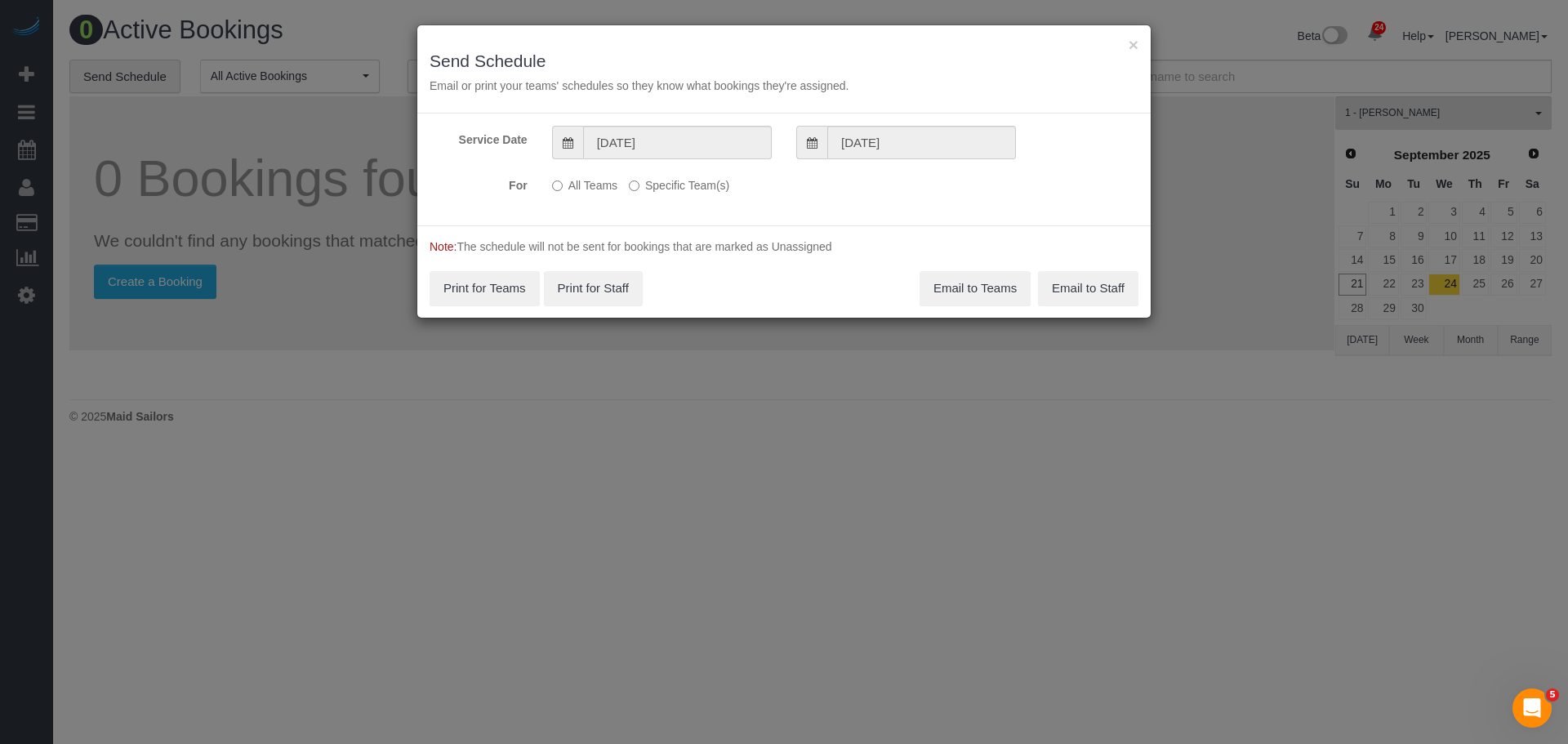
click at [684, 192] on label "Specific Team(s)" at bounding box center [679, 182] width 101 height 22
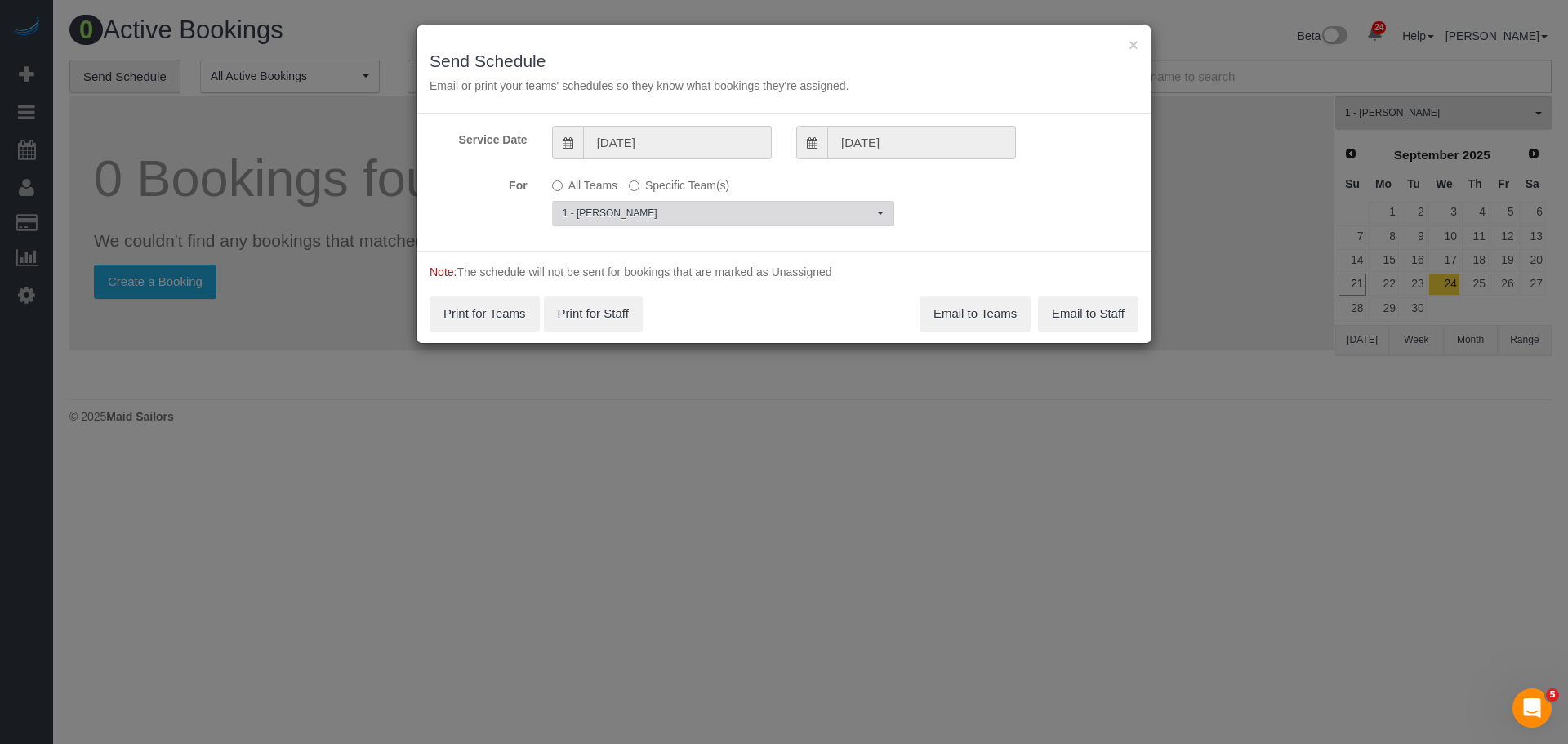
click at [690, 210] on span "1 - [PERSON_NAME]" at bounding box center [717, 213] width 310 height 14
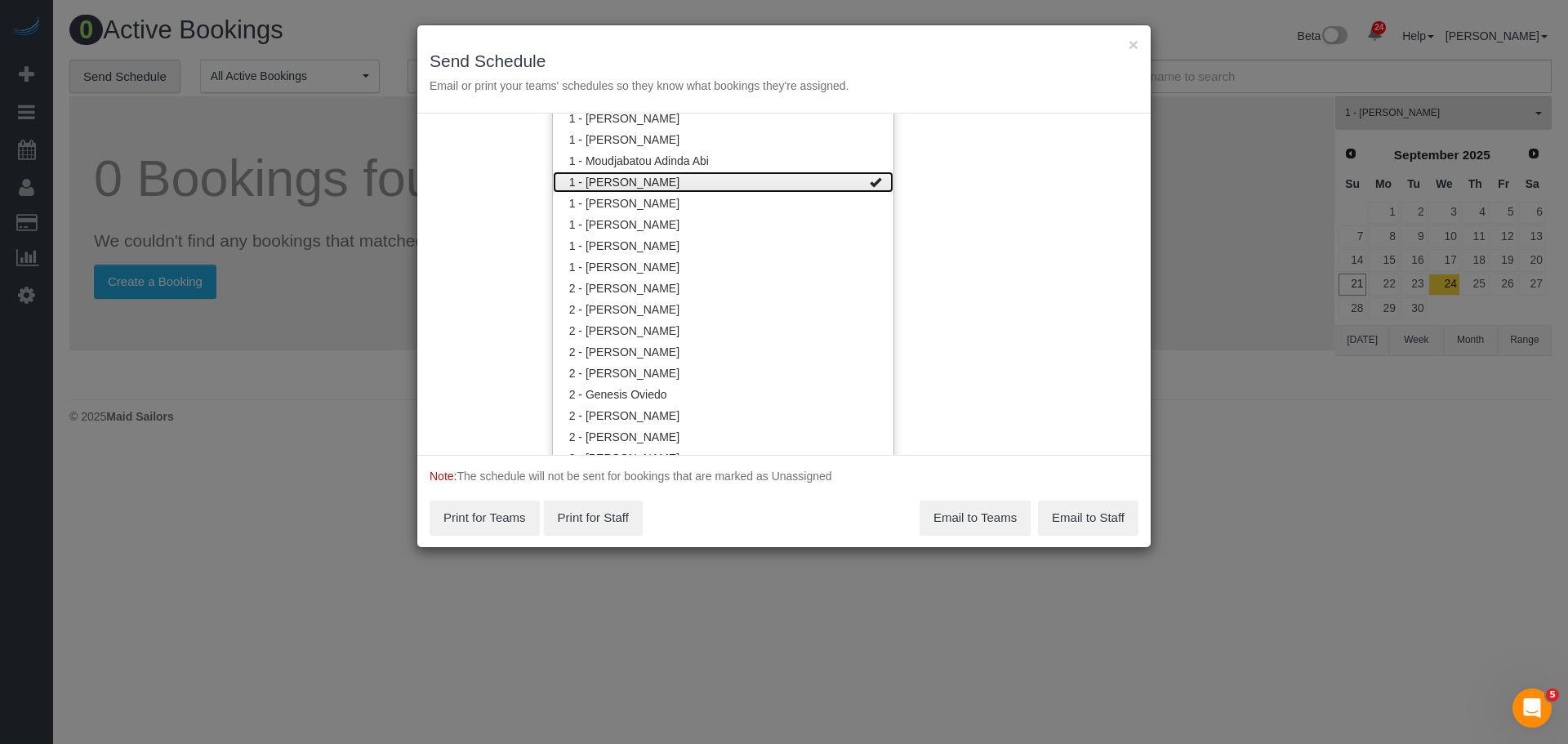
click at [750, 175] on link "1 - [PERSON_NAME]" at bounding box center [723, 182] width 341 height 21
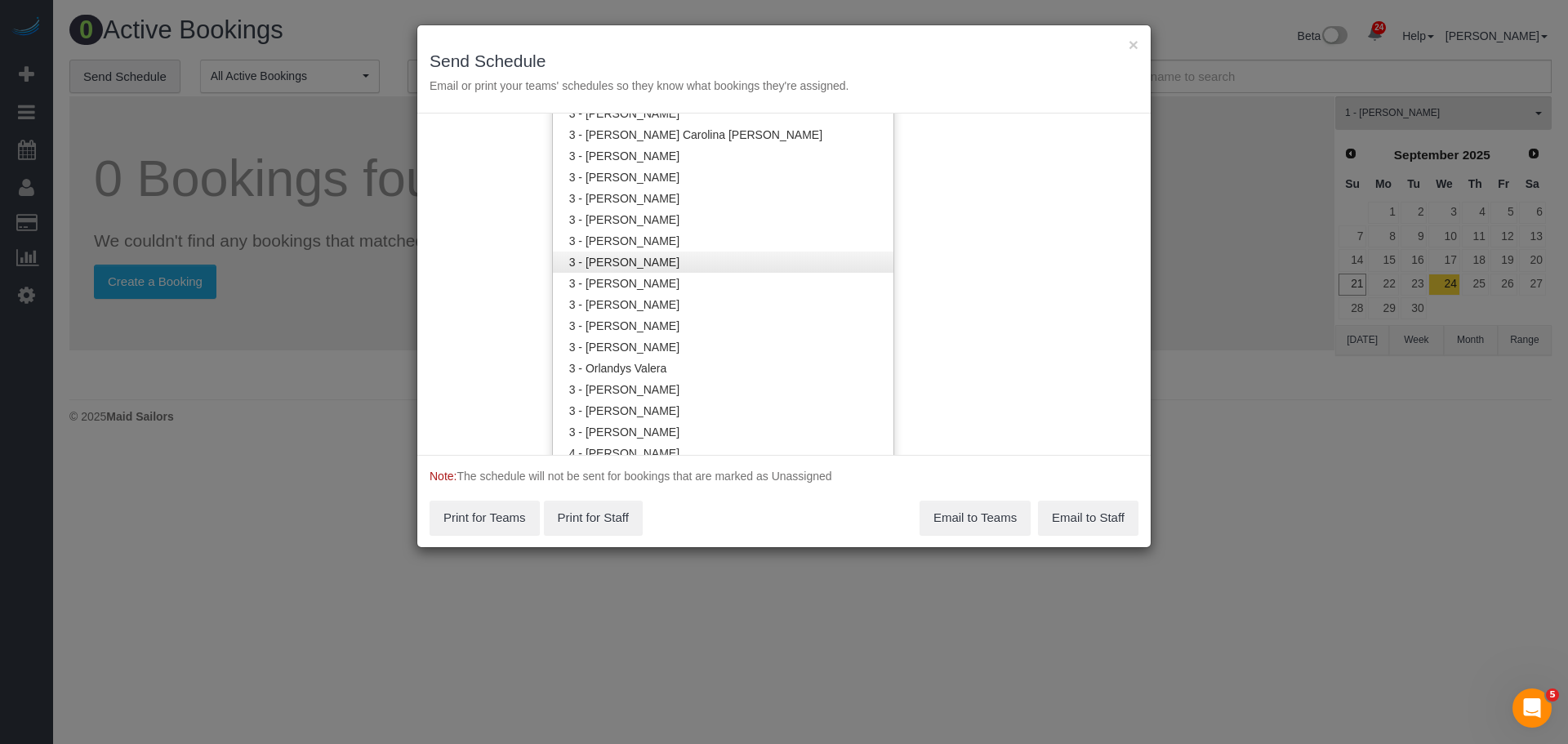
scroll to position [1545, 0]
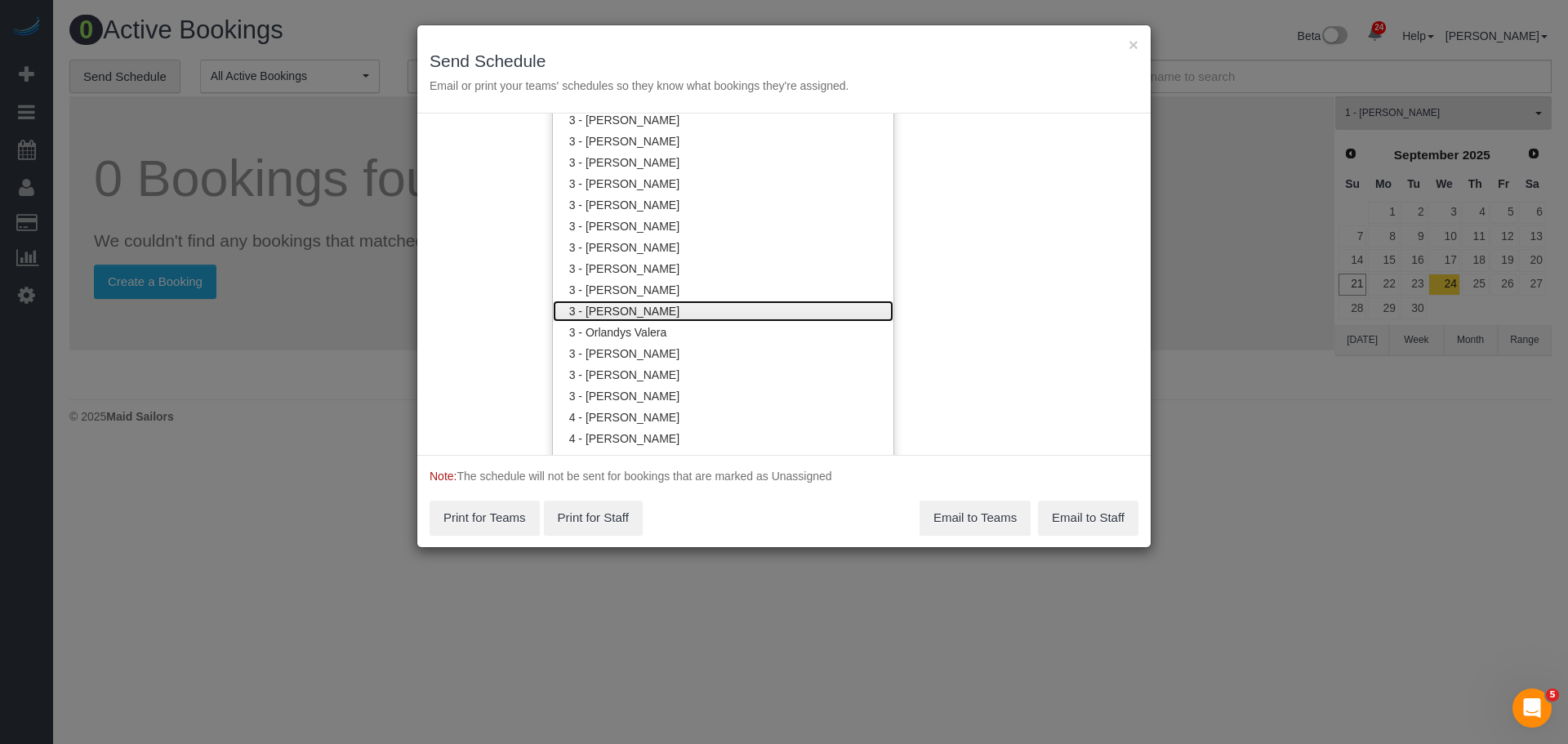
click at [718, 316] on link "3 - [PERSON_NAME]" at bounding box center [723, 311] width 341 height 21
click at [992, 283] on div "Service Date 09/22/2025 09/22/2025 For All Teams Specific Team(s) 3 - Martha Ch…" at bounding box center [784, 284] width 734 height 341
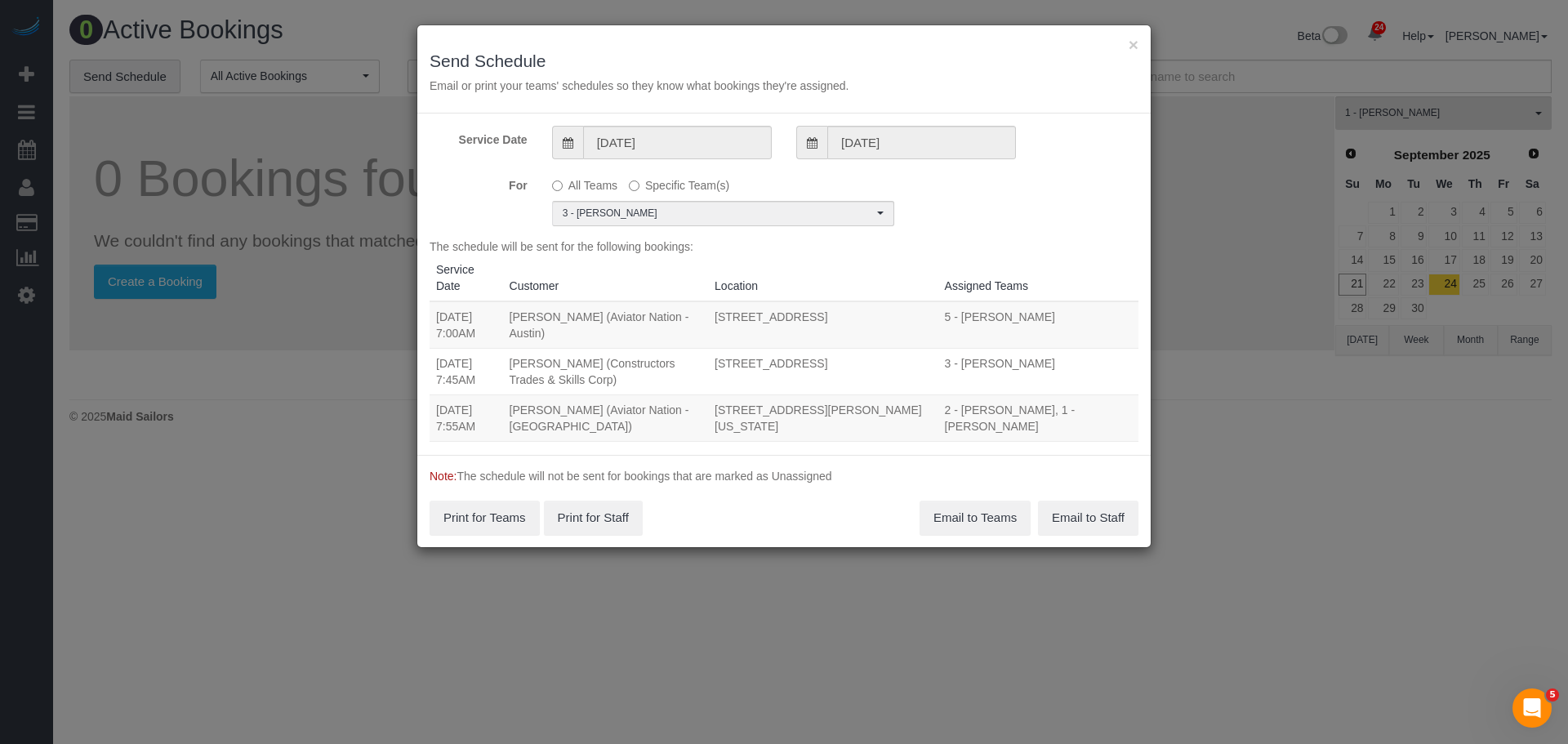
scroll to position [0, 0]
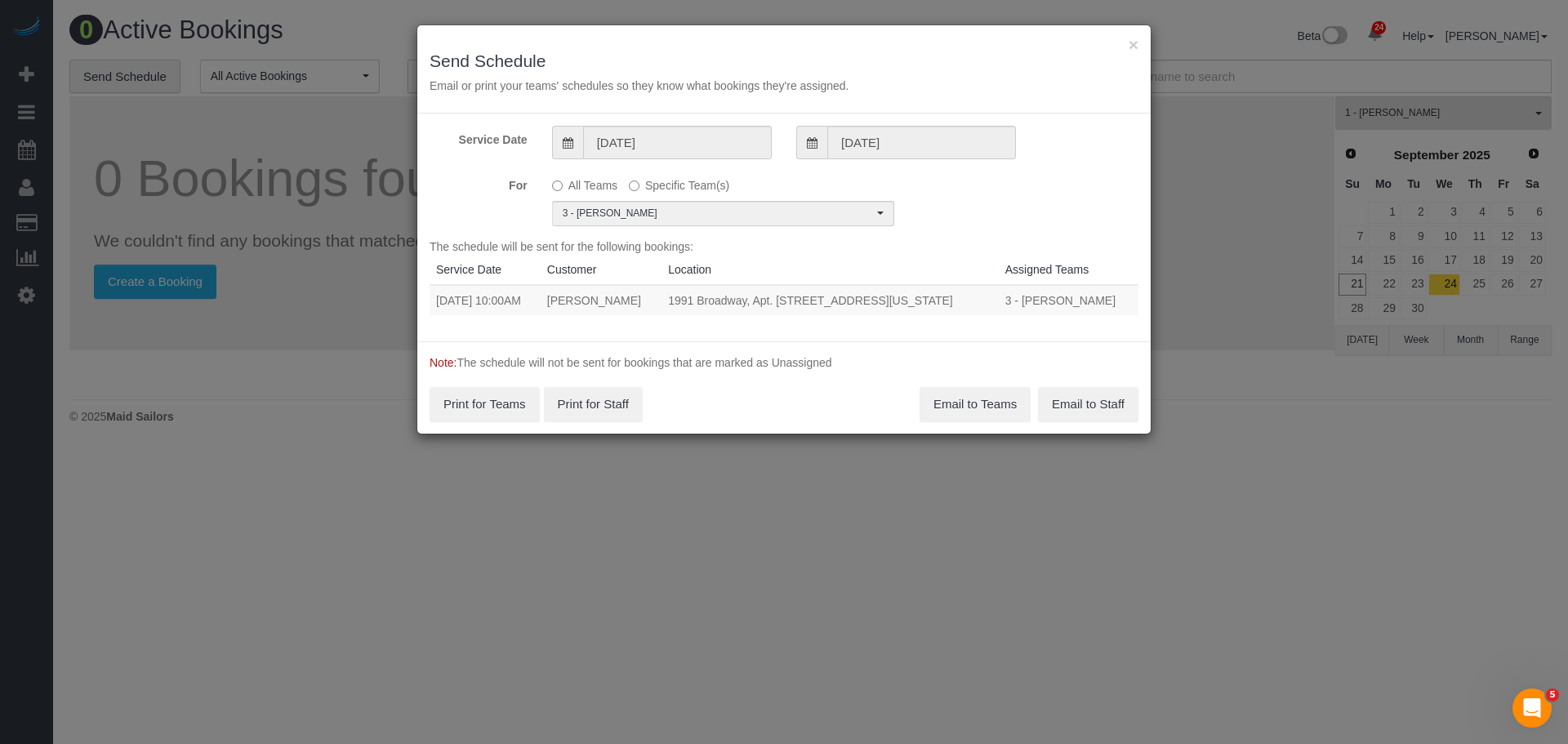
drag, startPoint x: 436, startPoint y: 299, endPoint x: 941, endPoint y: 302, distance: 505.0
click at [941, 302] on tr "09/22/2025 10:00AM Simona Siri 1991 Broadway, Apt. 11a, New York, NY 10023 3 - …" at bounding box center [784, 300] width 709 height 30
copy tr "09/22/2025 10:00AM Simona Siri 1991 Broadway, Apt. 11a, New York, NY 10023"
click at [968, 399] on button "Email to Teams" at bounding box center [975, 404] width 111 height 34
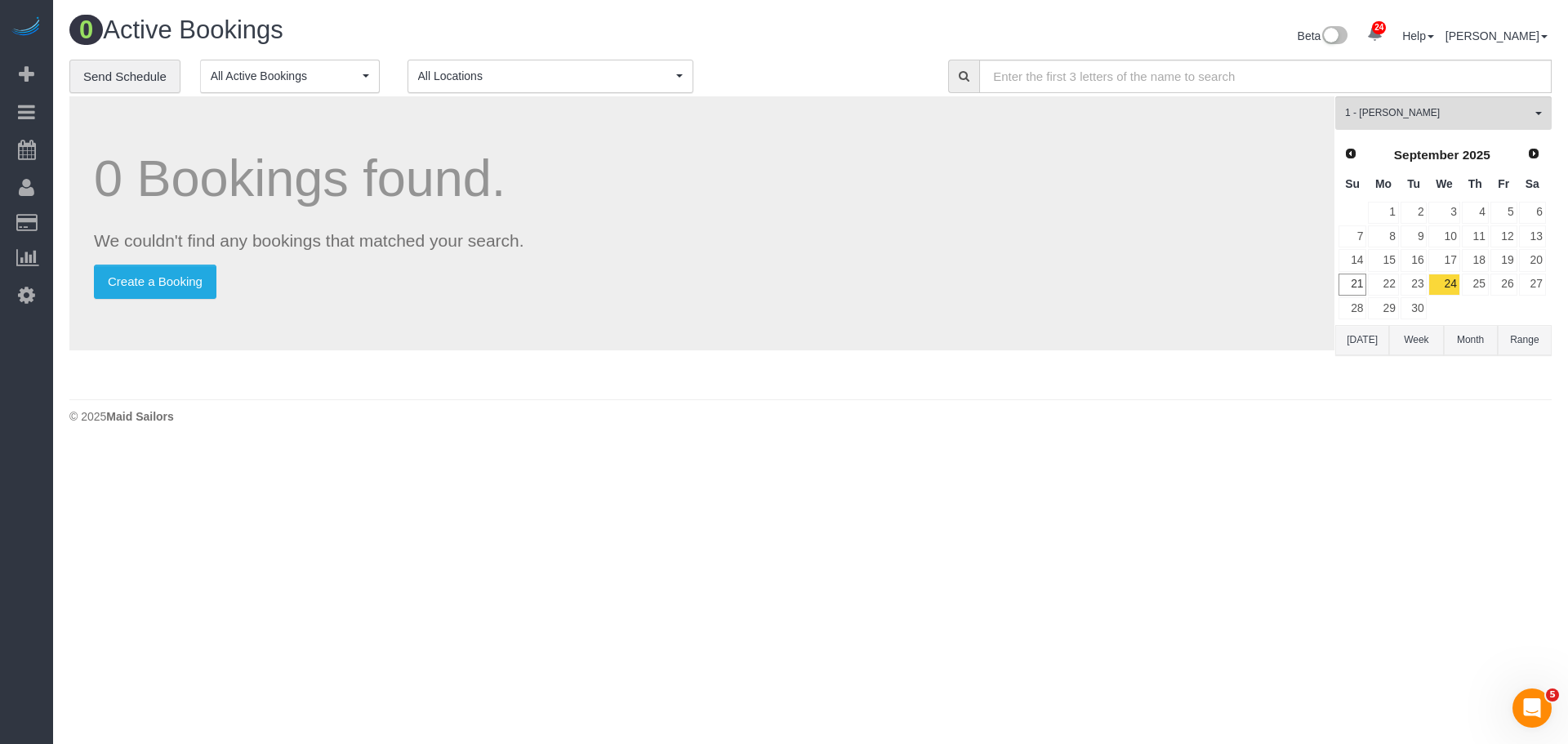
drag, startPoint x: 807, startPoint y: 102, endPoint x: 828, endPoint y: 101, distance: 21.0
click at [807, 102] on div "0 Bookings found. We couldn't find any bookings that matched your search. Creat…" at bounding box center [702, 223] width 1265 height 254
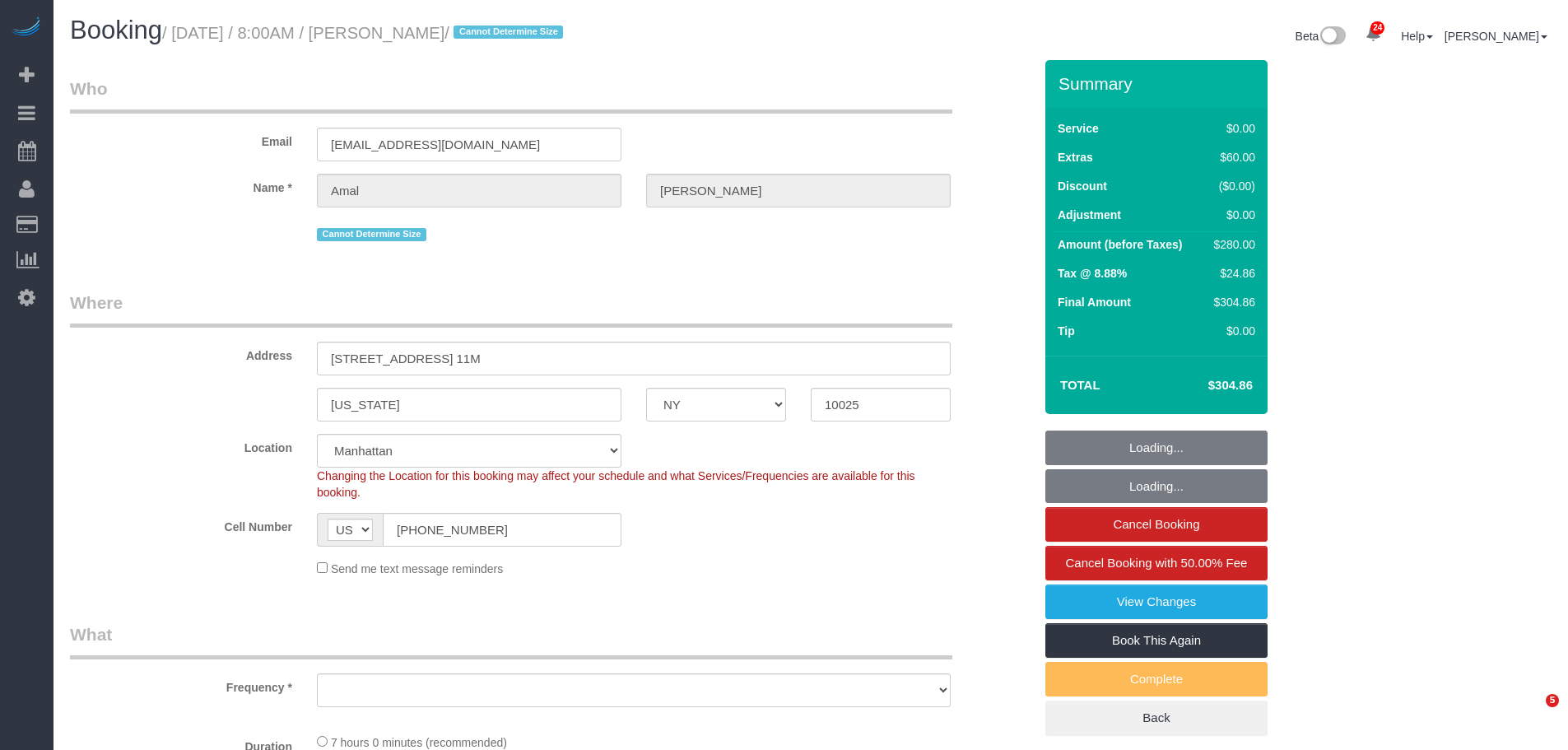
select select "NY"
select select "spot1"
select select "number:56"
select select "number:72"
select select "number:15"
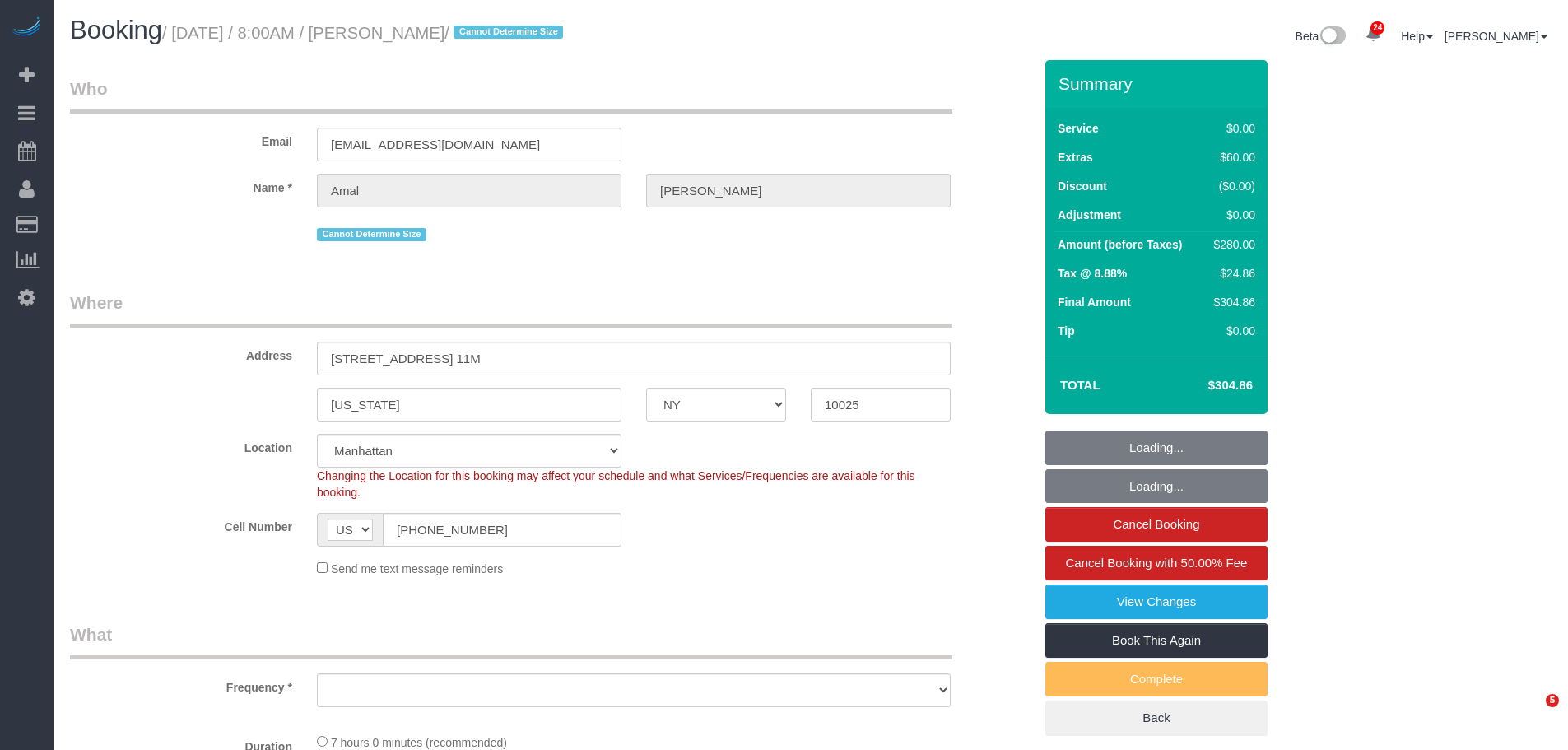
select select "number:5"
select select "object:972"
select select "string:stripe-pm_1RKLlq4VGloSiKo79x92TdPf"
select select "2"
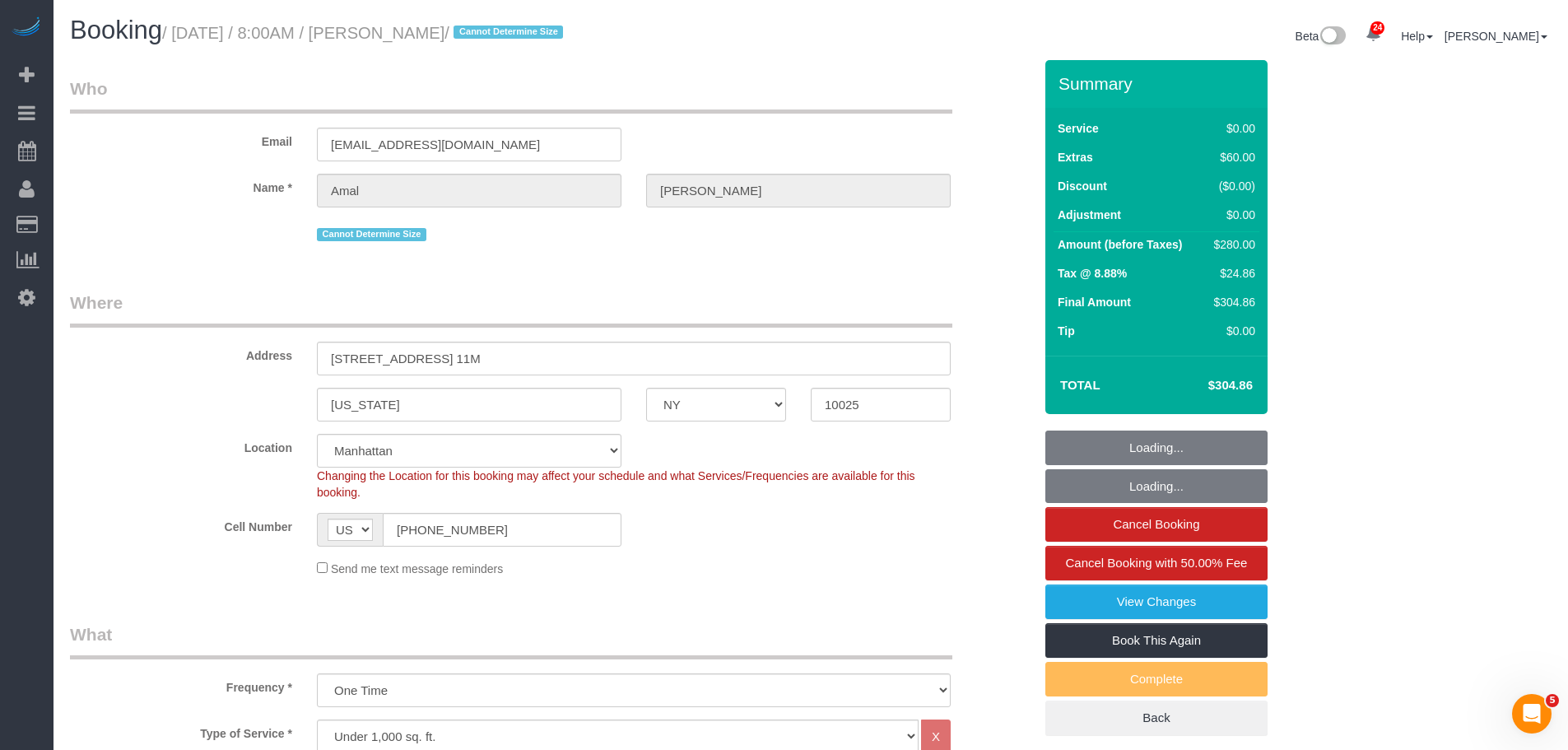
select select "object:1534"
select select "2"
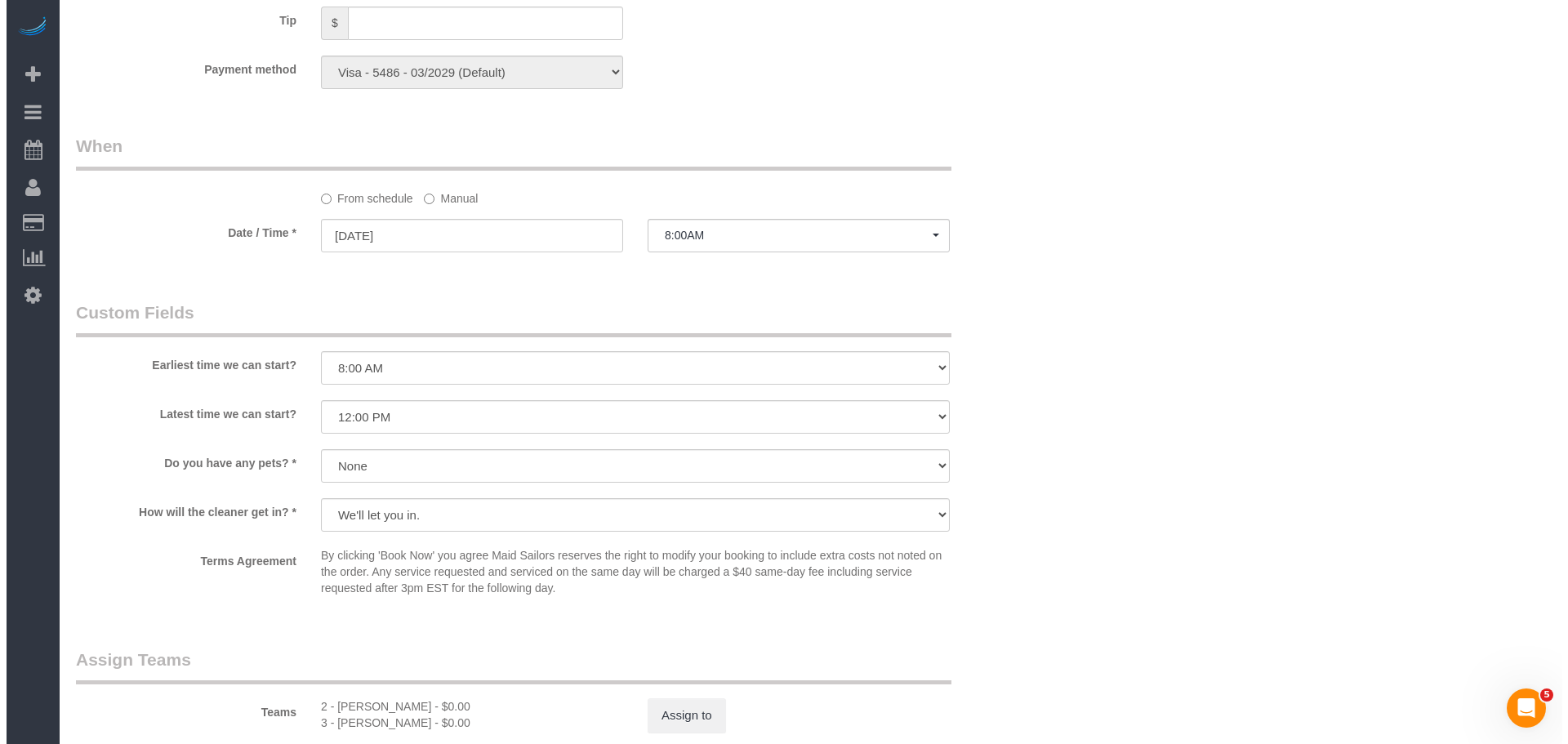
scroll to position [1633, 0]
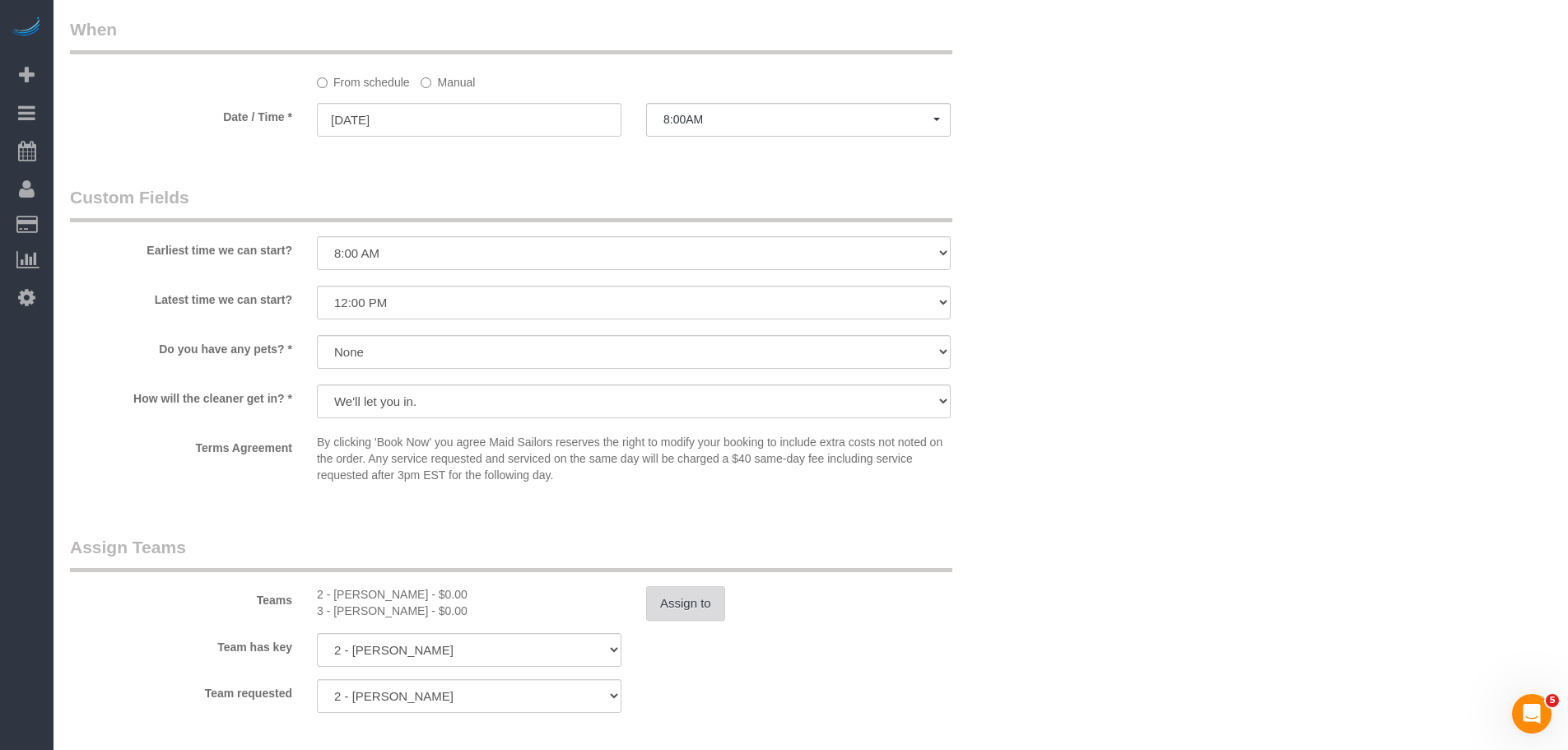
click at [672, 611] on button "Assign to" at bounding box center [686, 603] width 79 height 35
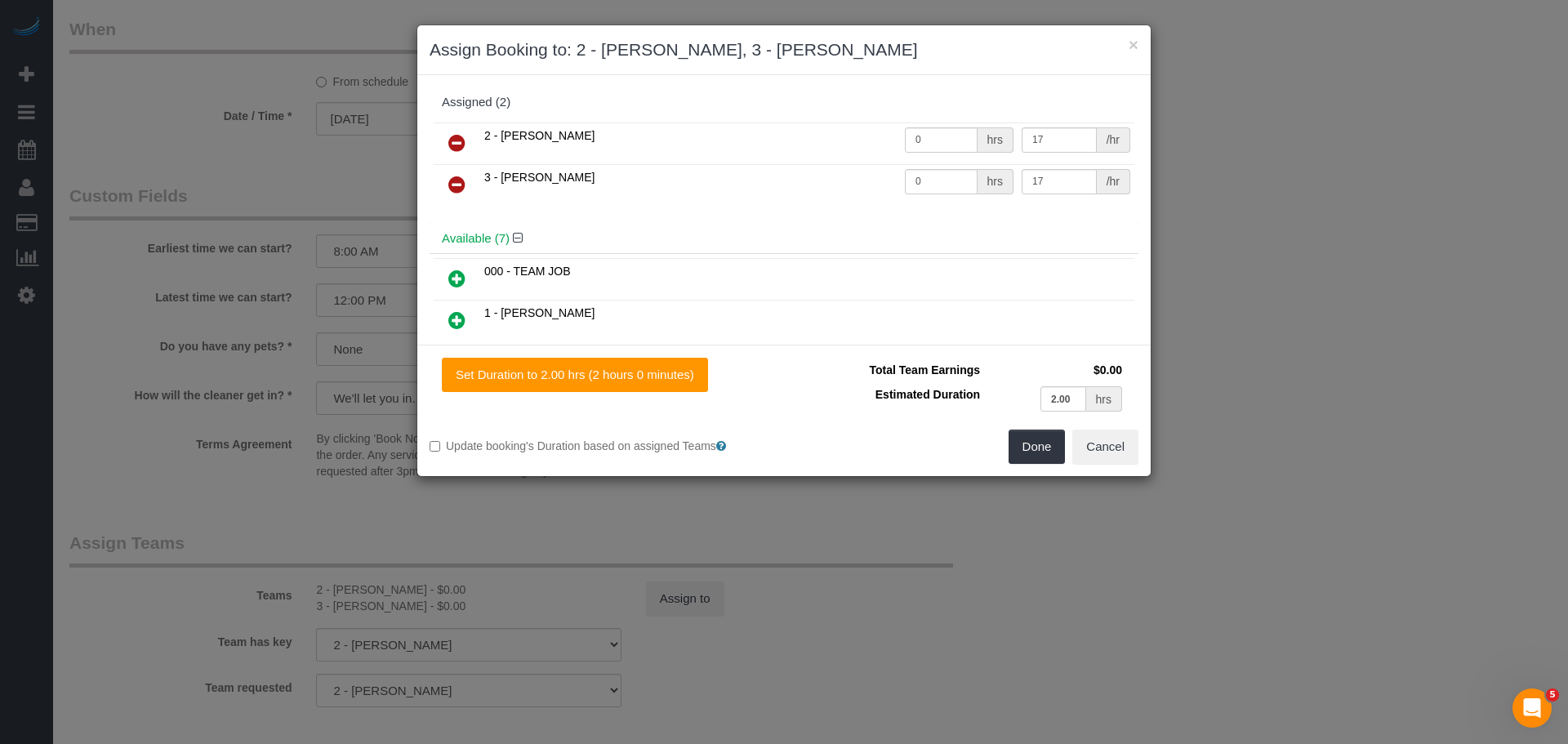
click at [470, 176] on link at bounding box center [457, 185] width 38 height 33
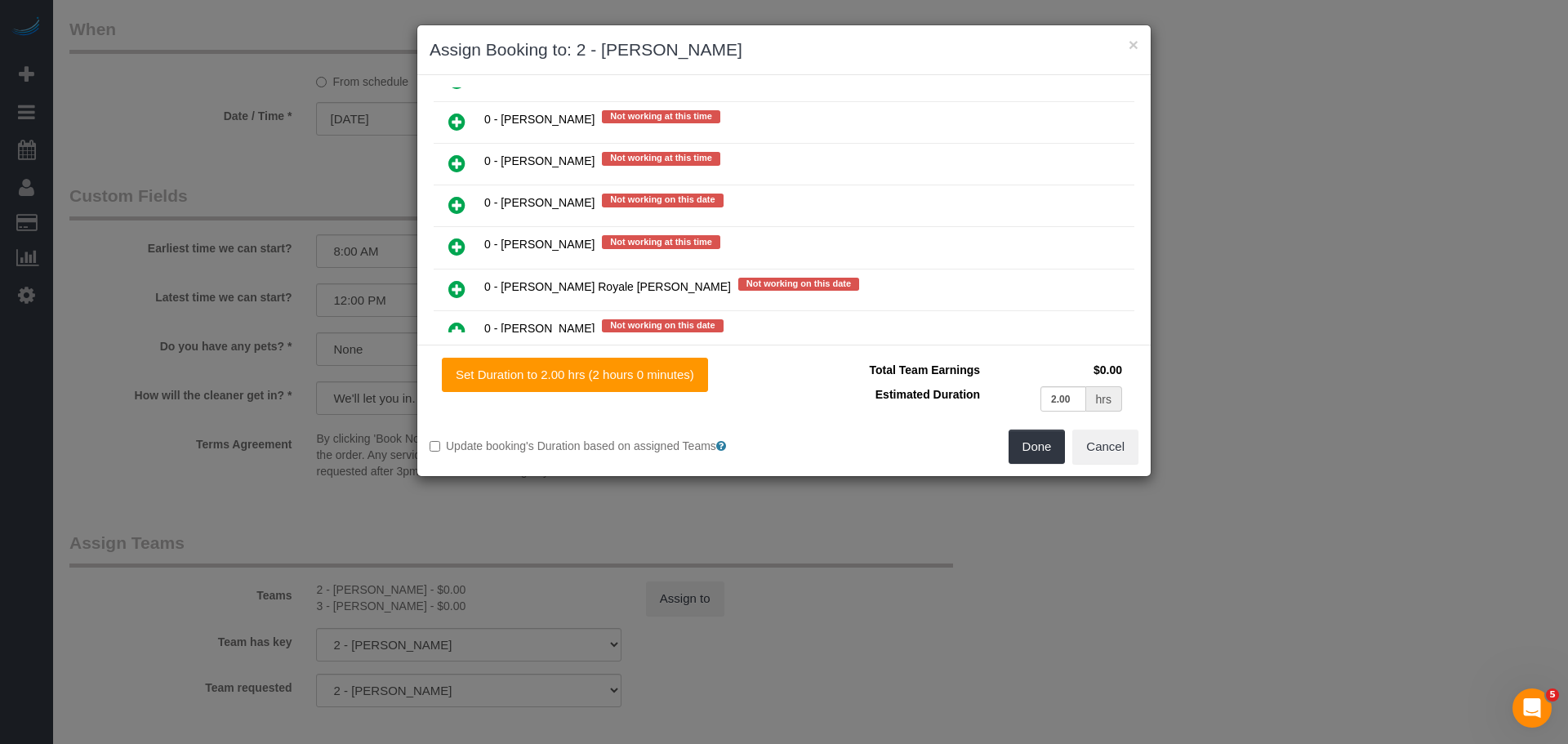
scroll to position [653, 0]
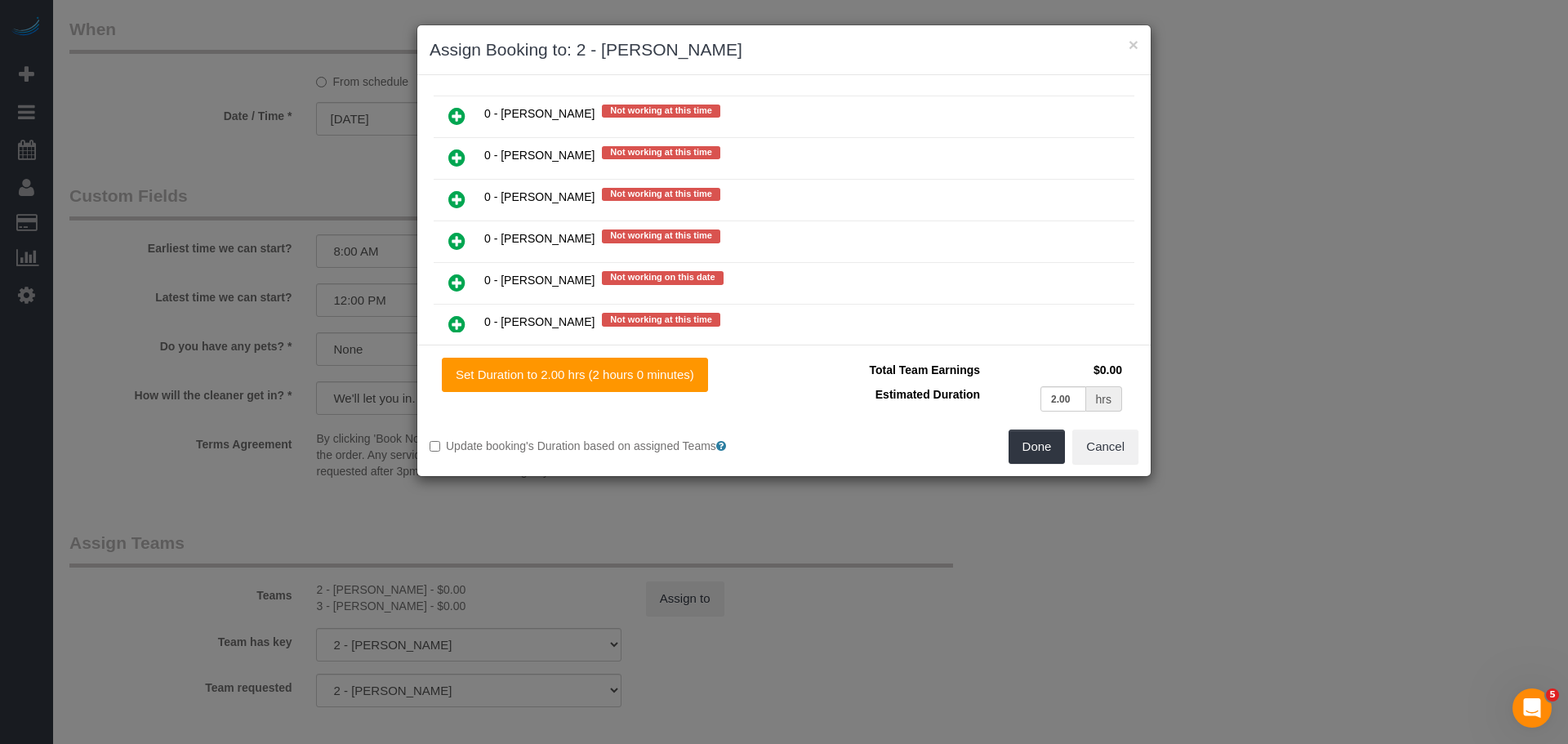
click at [455, 155] on icon at bounding box center [457, 158] width 17 height 20
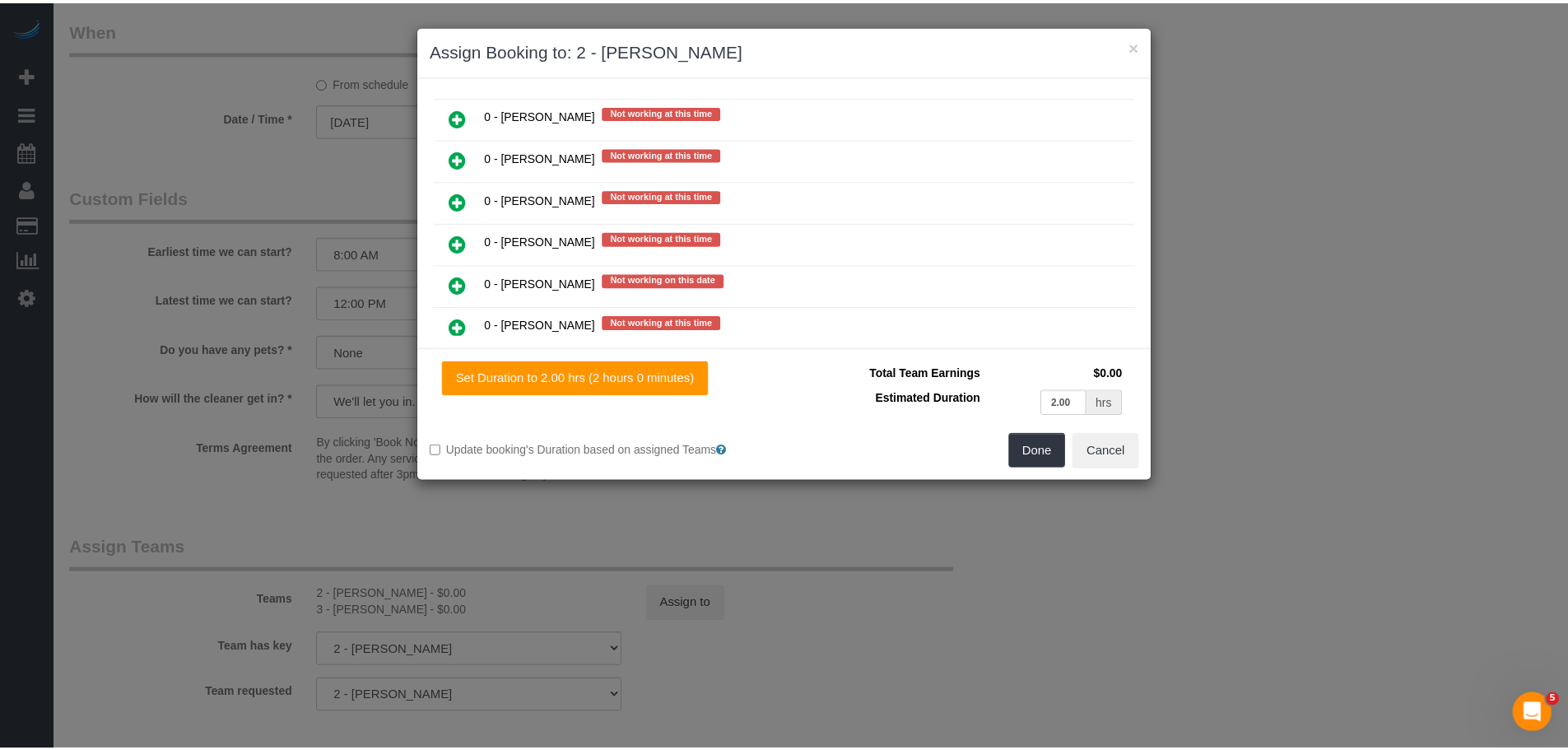
scroll to position [700, 0]
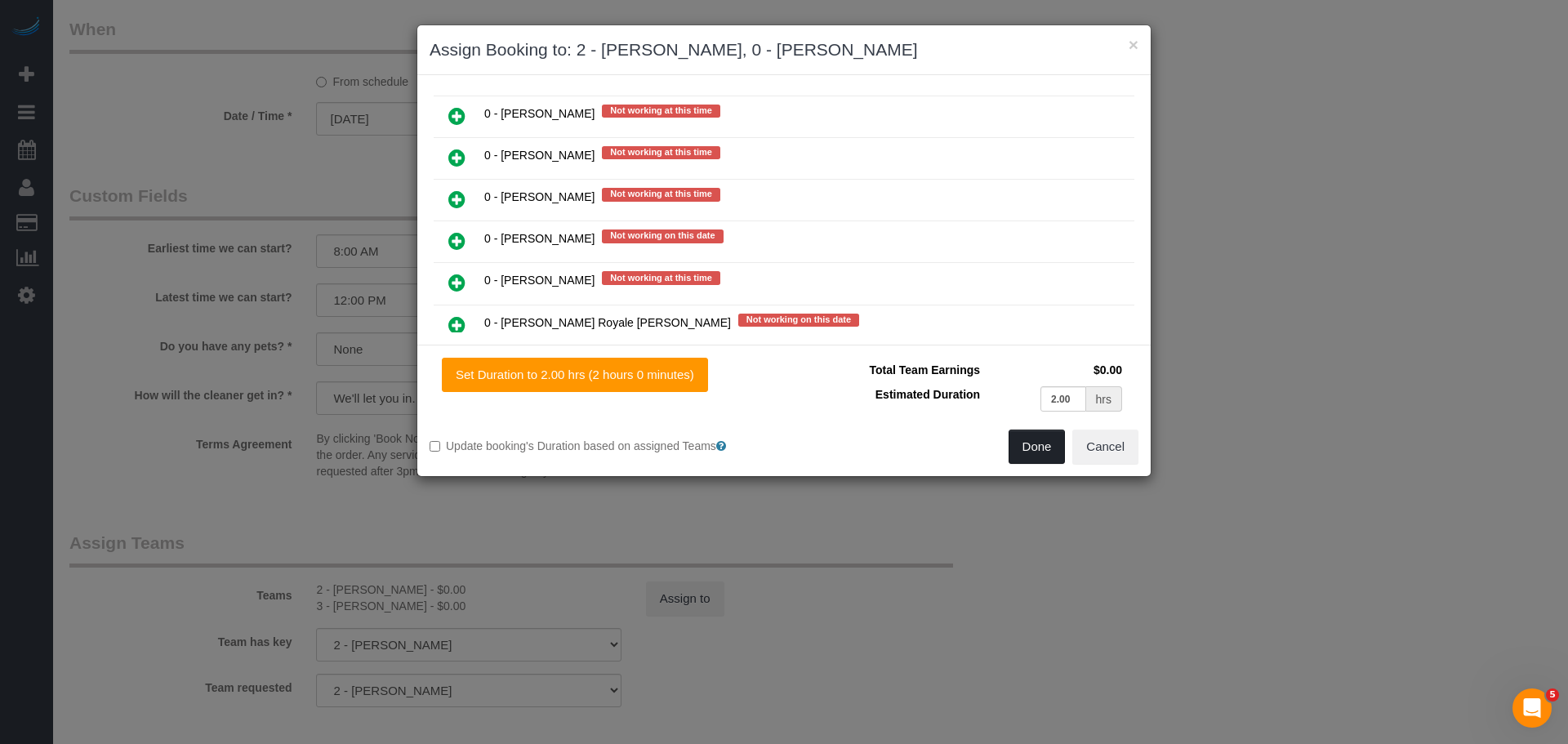
click at [1018, 433] on button "Done" at bounding box center [1037, 447] width 57 height 34
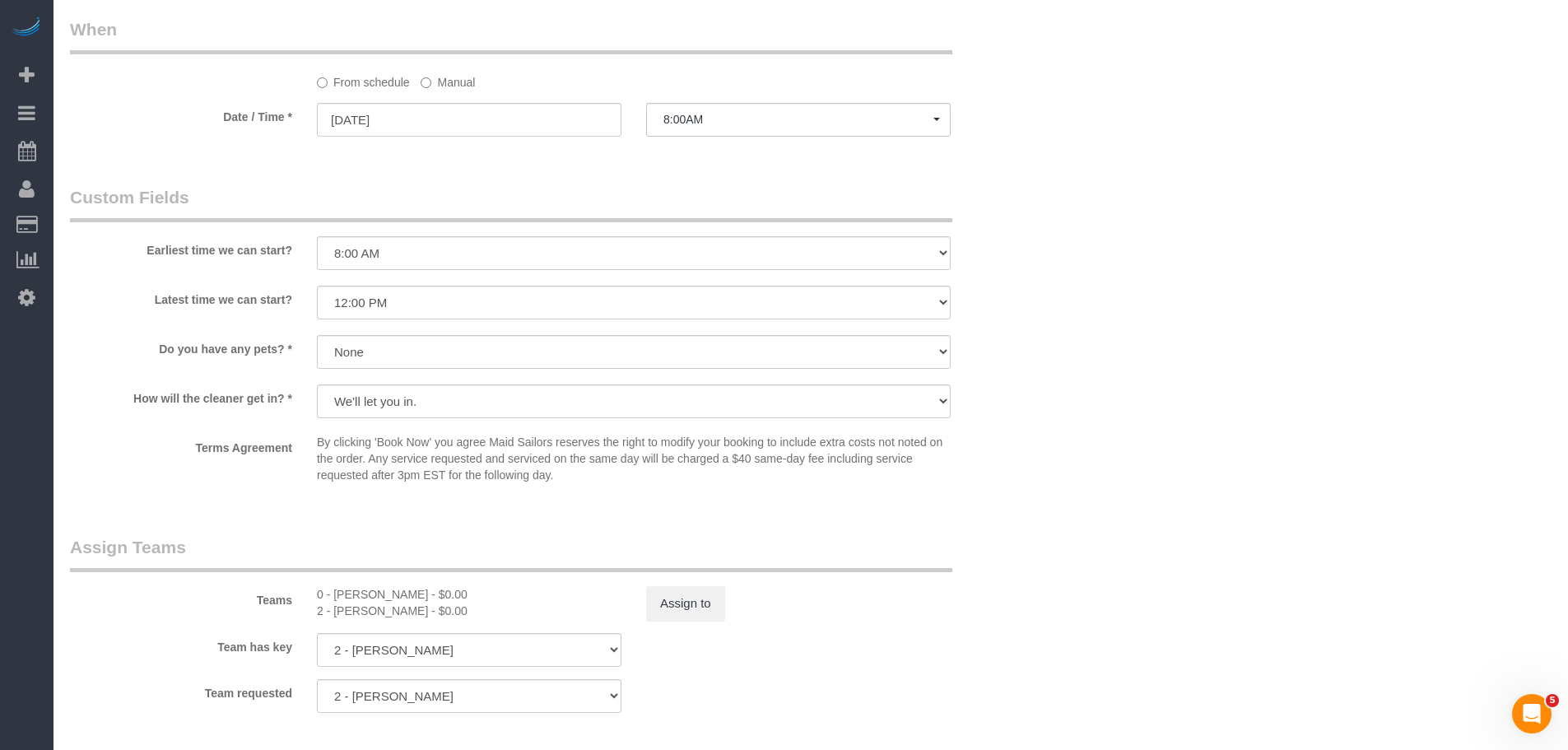
drag, startPoint x: 1041, startPoint y: 353, endPoint x: 1052, endPoint y: 359, distance: 12.5
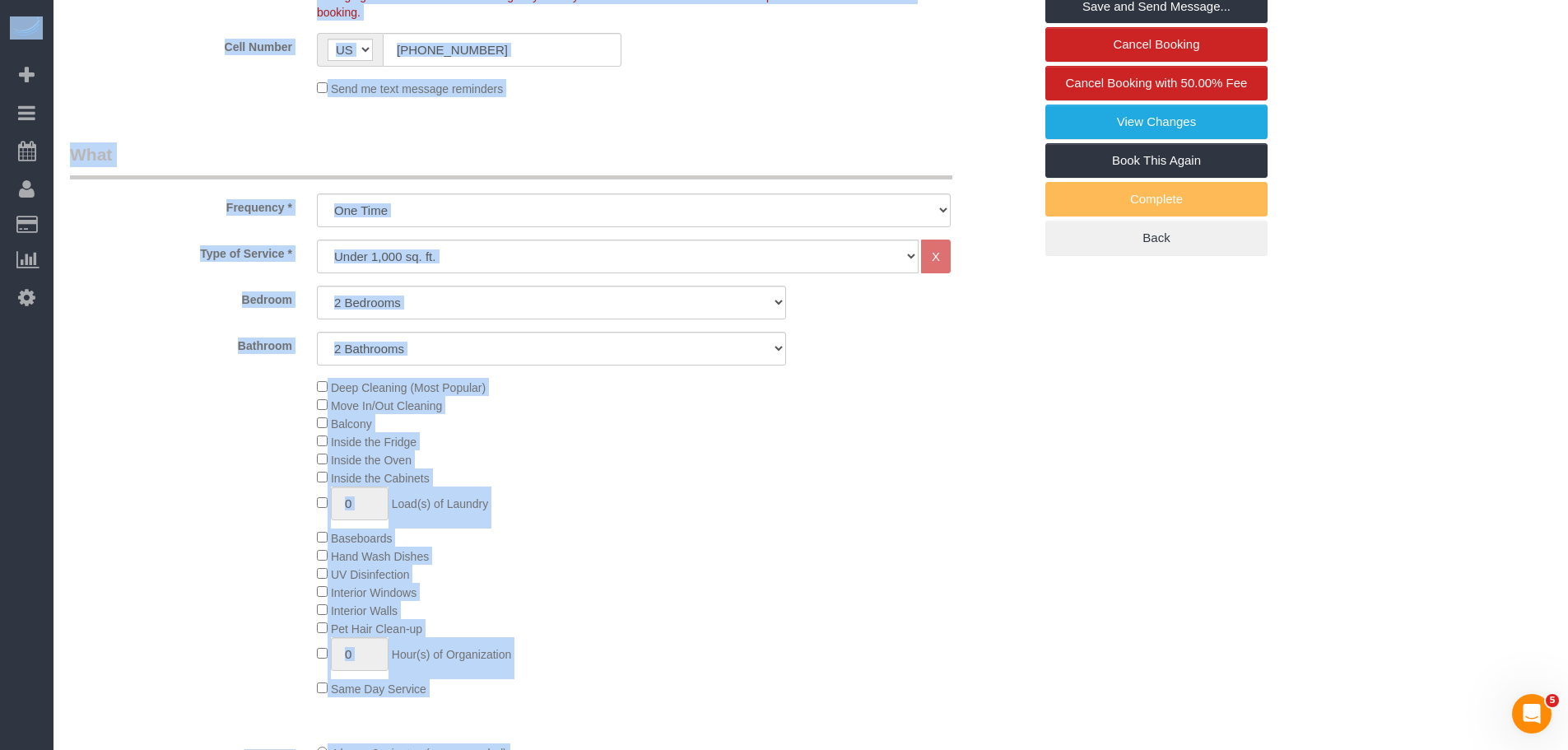
scroll to position [164, 0]
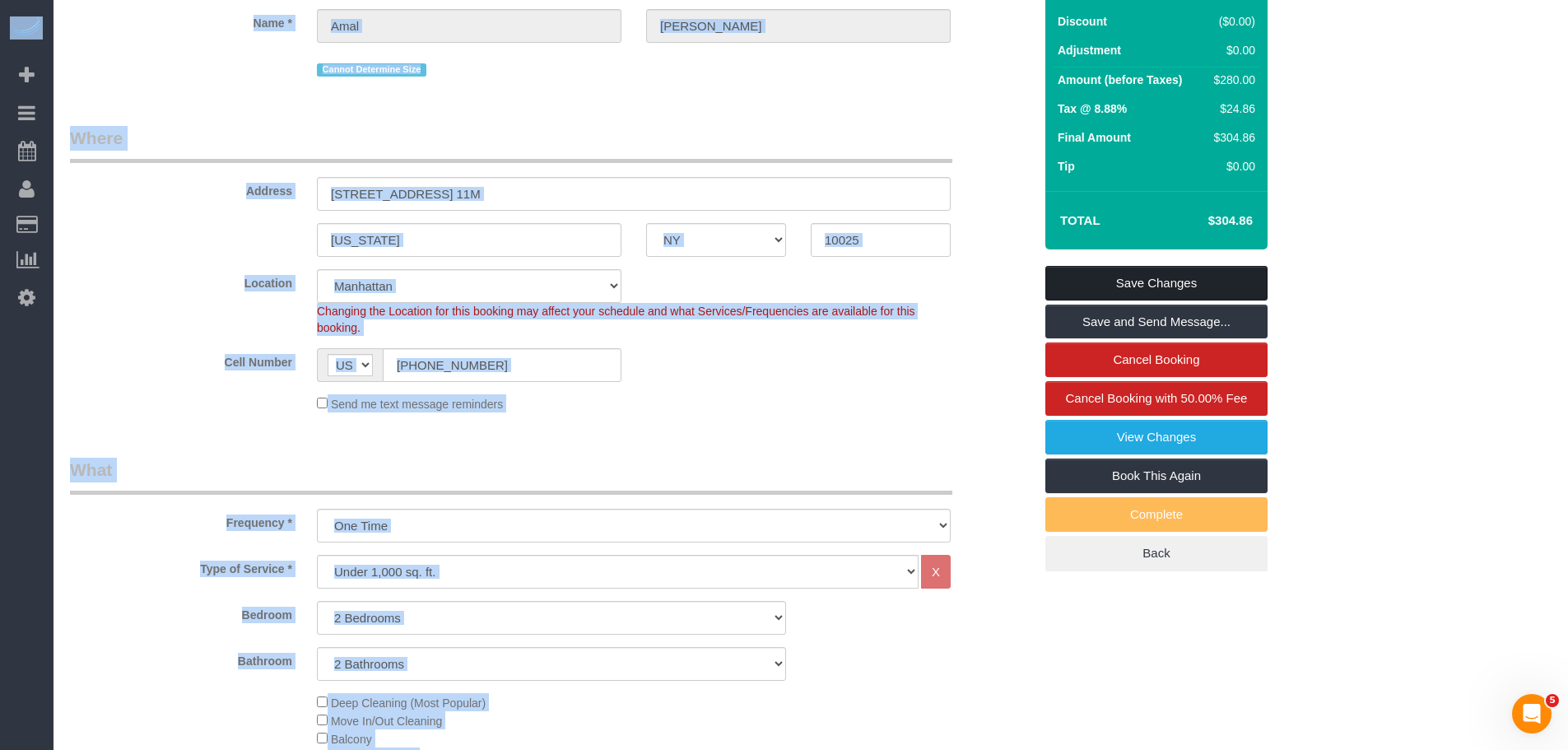
click at [1150, 277] on link "Save Changes" at bounding box center [1156, 283] width 222 height 35
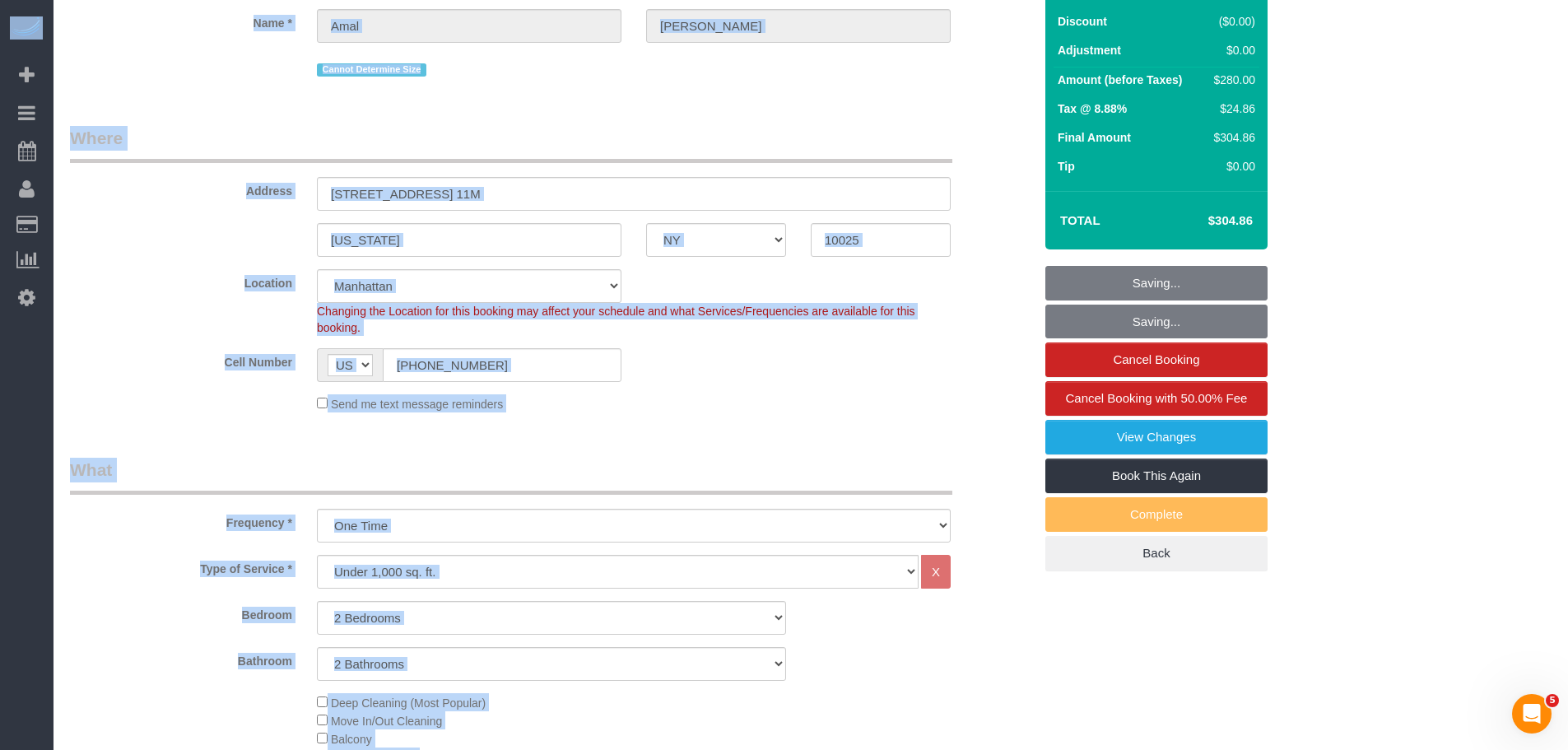
click at [904, 156] on legend "Where" at bounding box center [511, 144] width 882 height 37
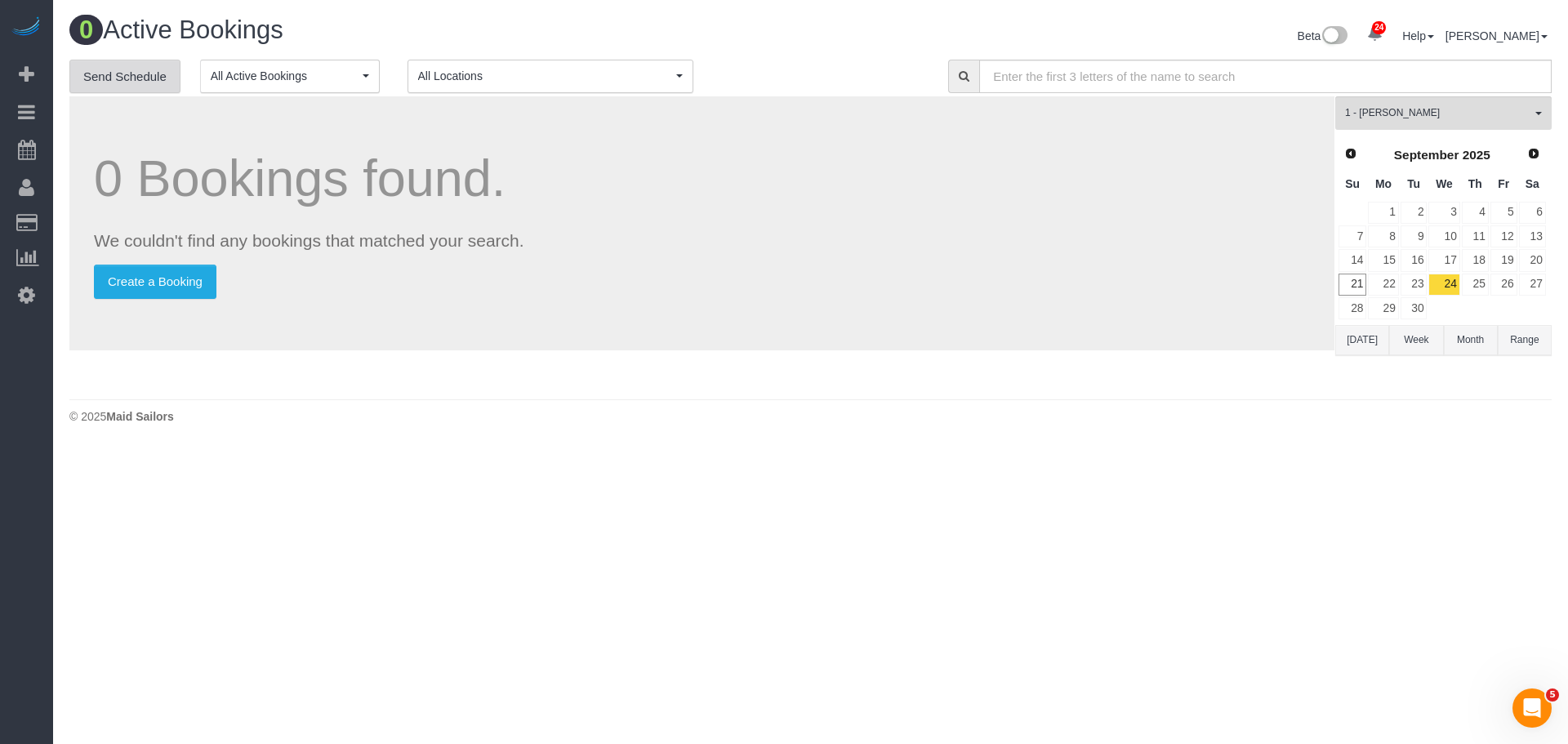
click at [136, 65] on link "Send Schedule" at bounding box center [125, 77] width 111 height 34
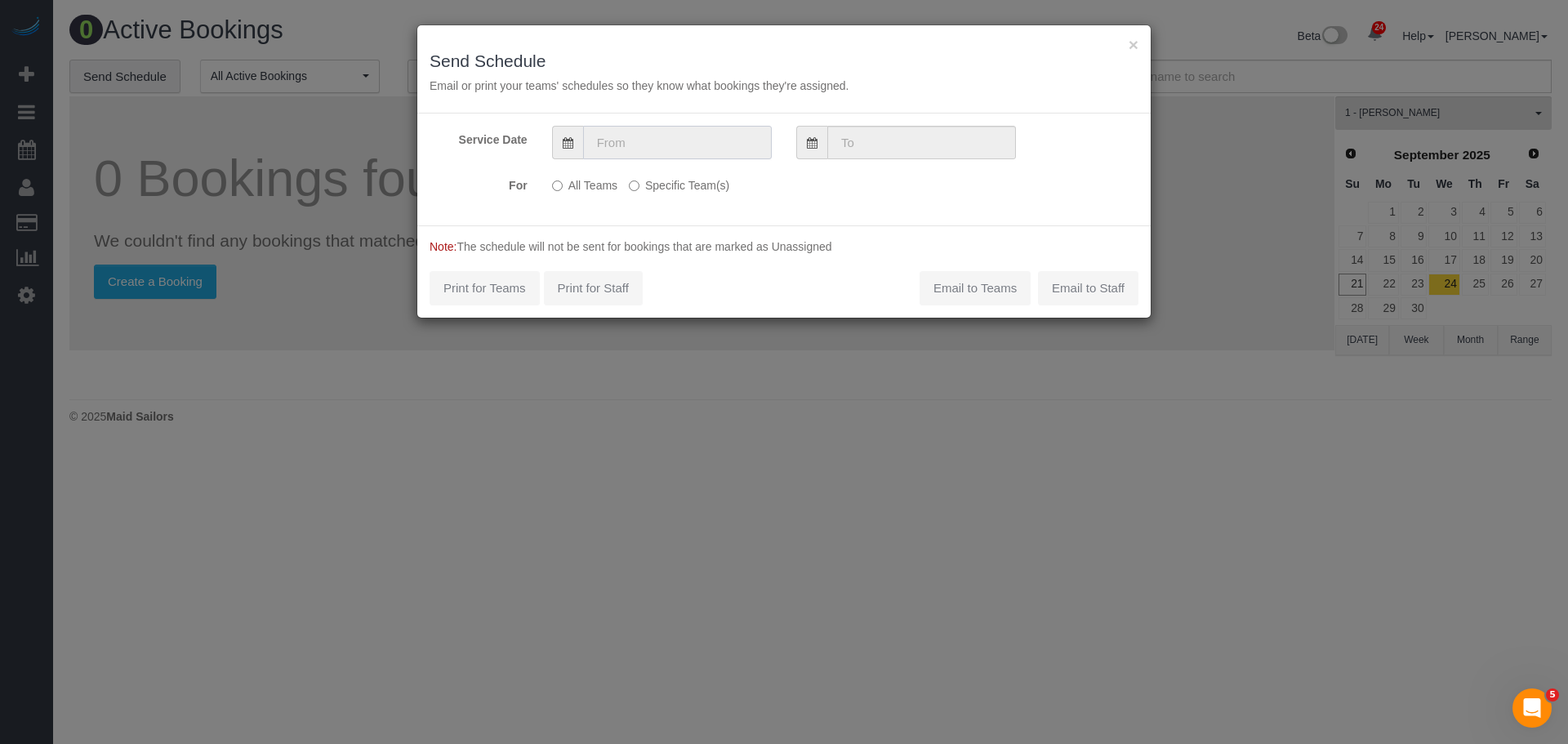
click at [634, 148] on input "text" at bounding box center [677, 142] width 188 height 34
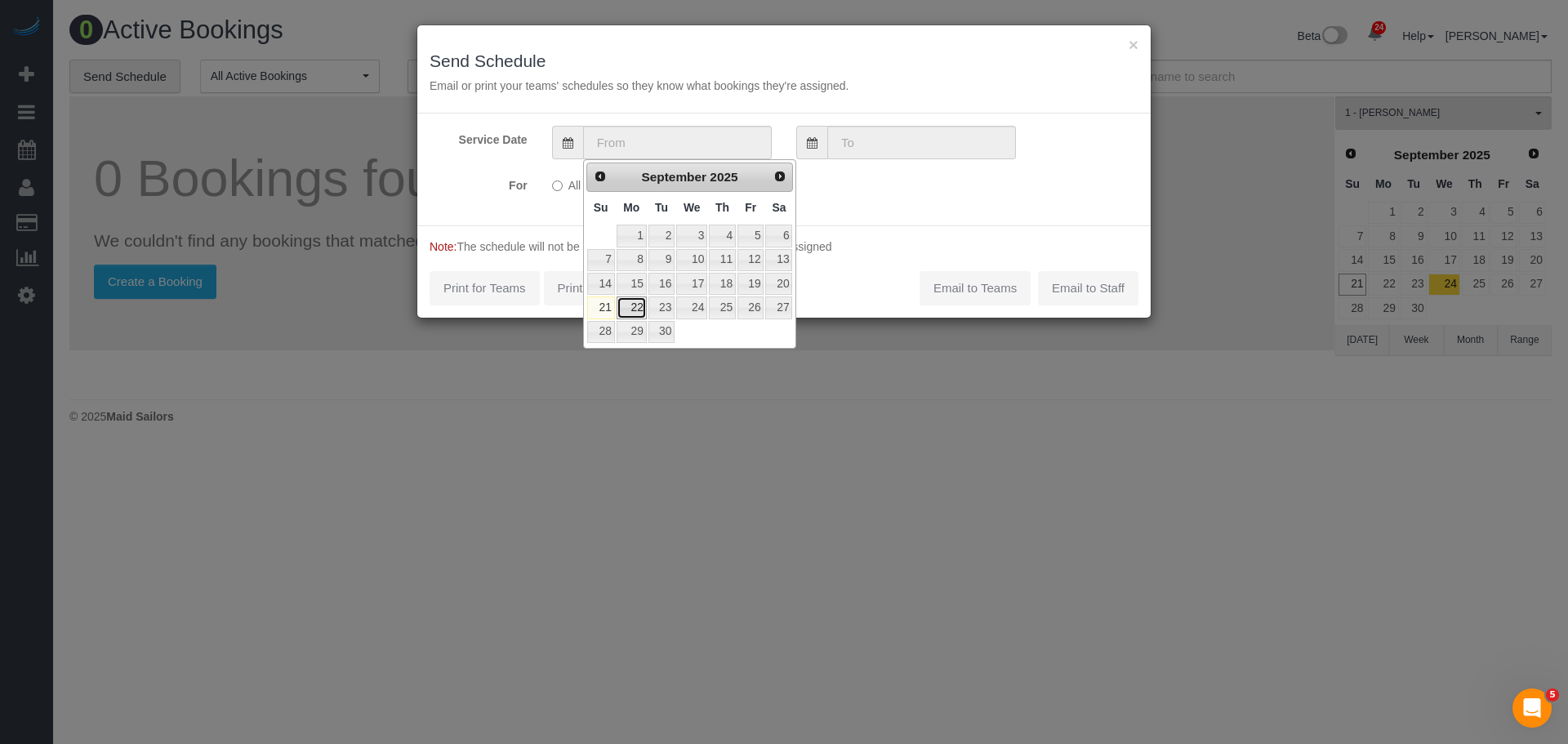
click at [622, 307] on link "22" at bounding box center [631, 307] width 30 height 22
type input "[DATE]"
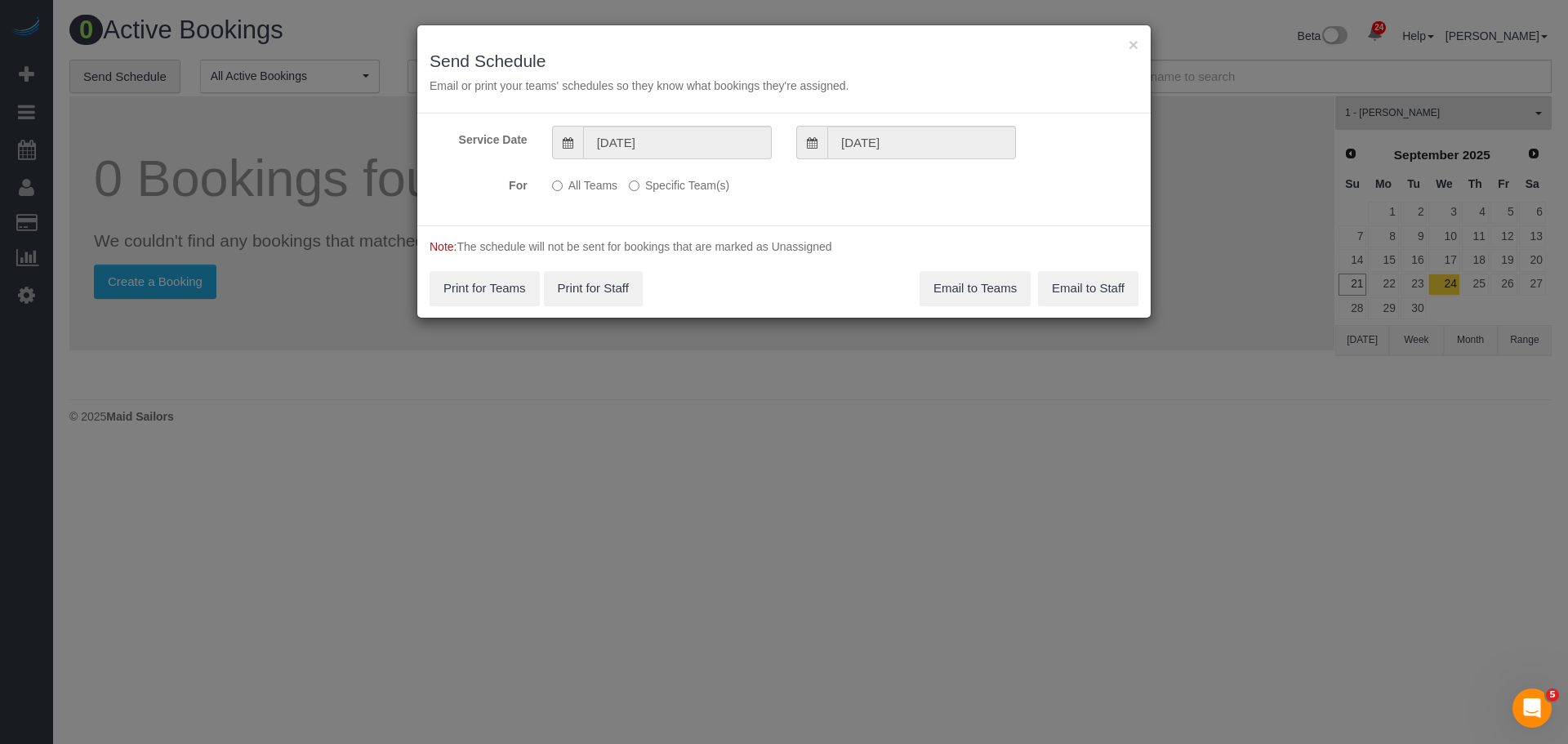
click at [676, 186] on label "Specific Team(s)" at bounding box center [679, 182] width 101 height 22
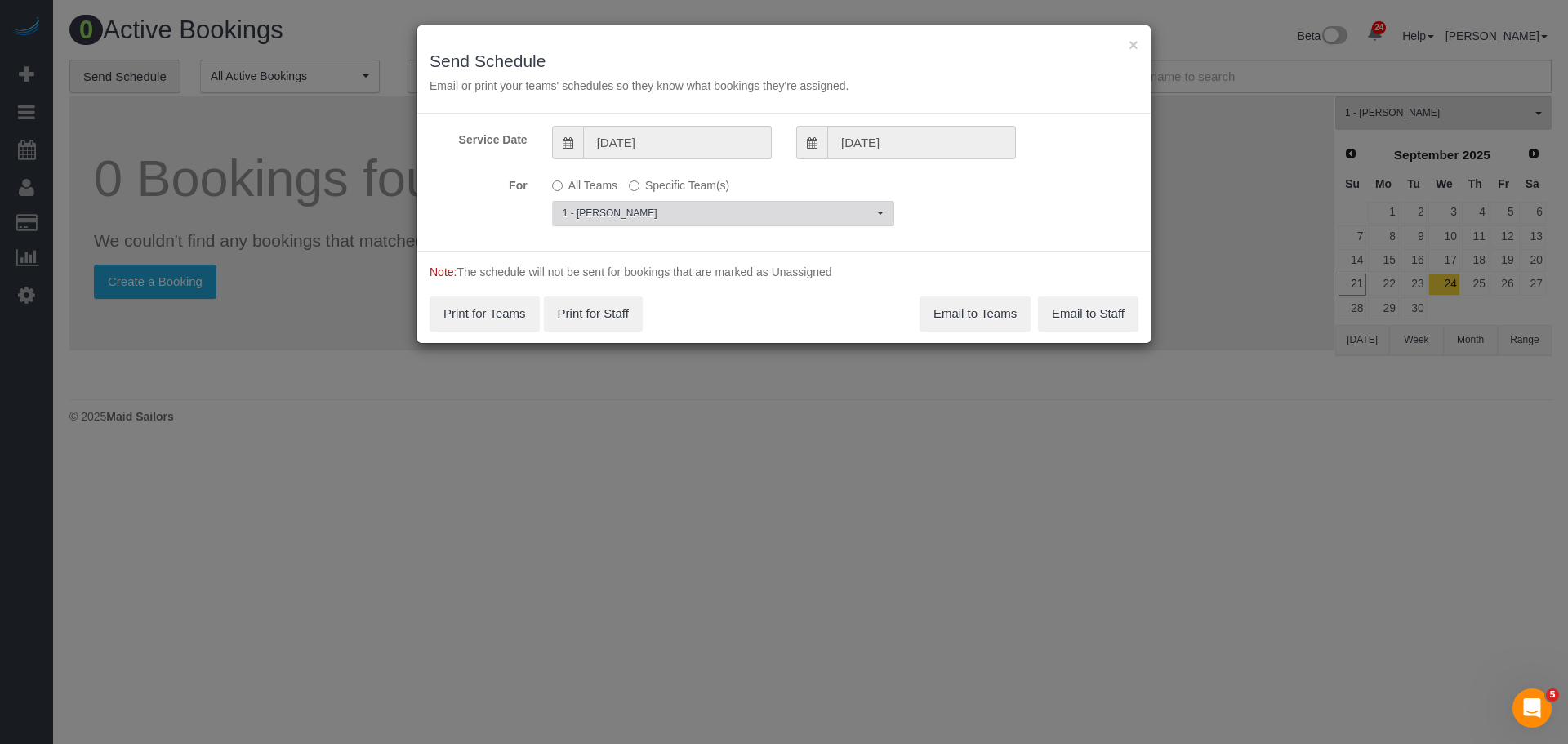
click at [680, 207] on span "1 - [PERSON_NAME]" at bounding box center [717, 213] width 310 height 14
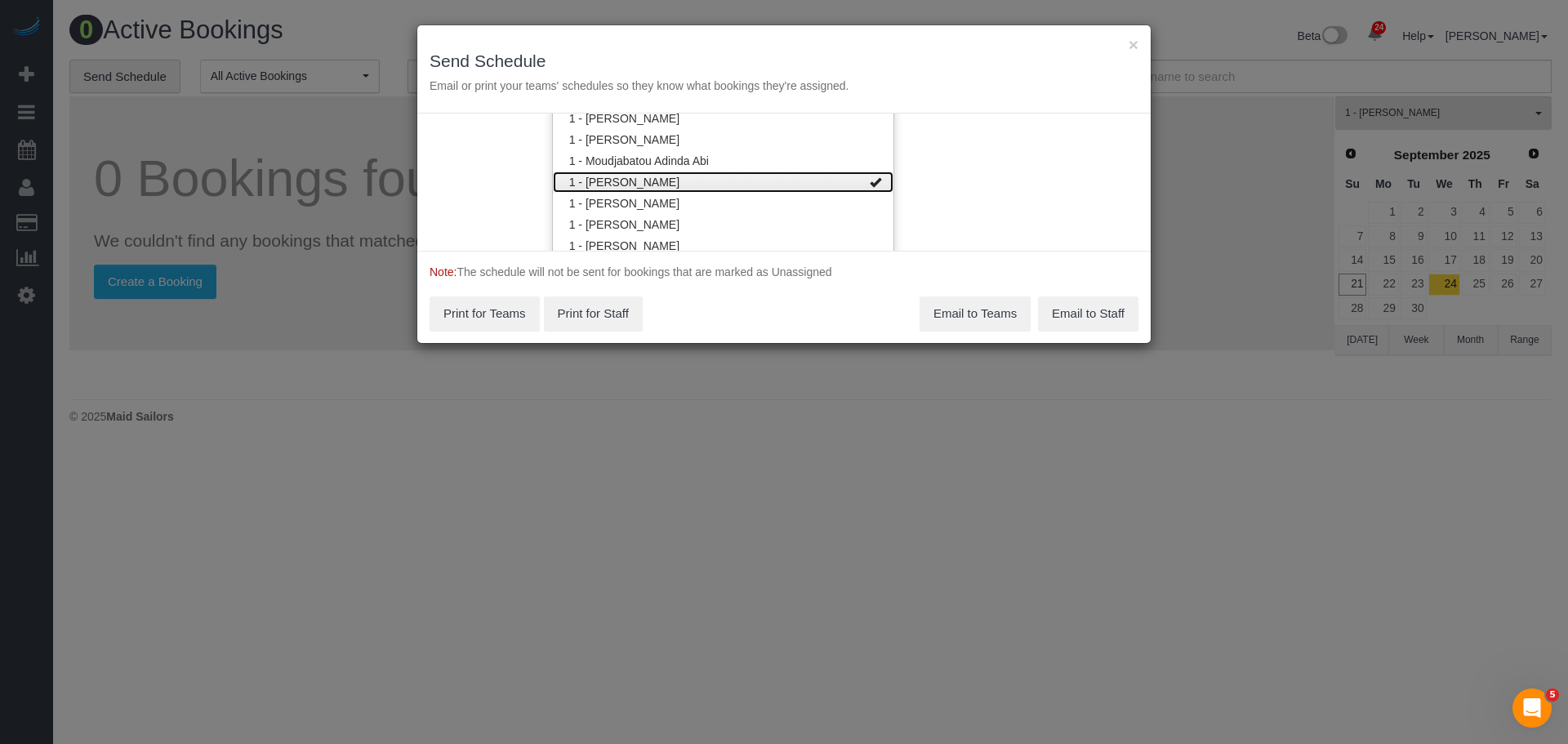
click at [731, 185] on link "1 - [PERSON_NAME]" at bounding box center [723, 182] width 341 height 21
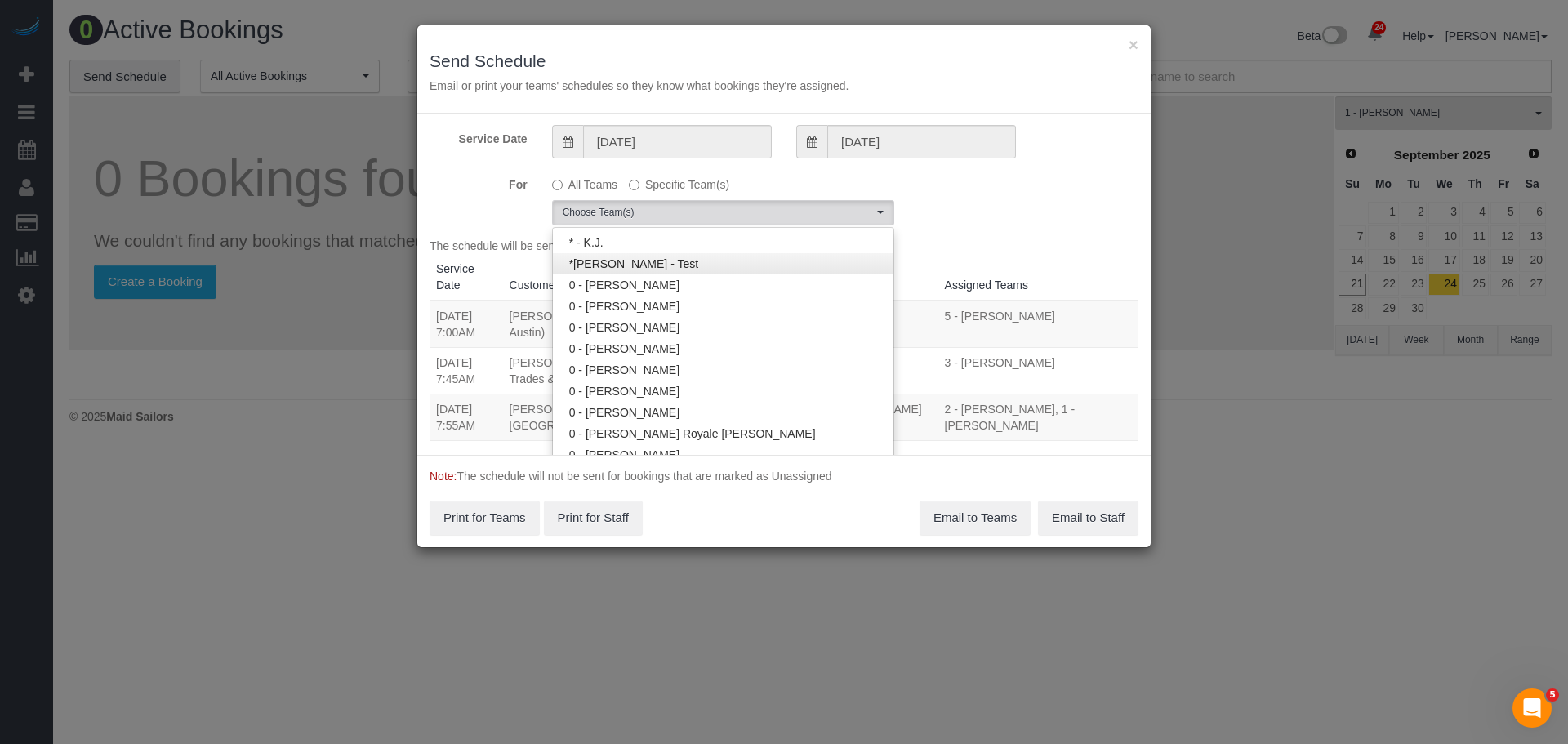
scroll to position [0, 0]
click at [712, 332] on link "0 - [PERSON_NAME]" at bounding box center [723, 328] width 341 height 21
click at [971, 240] on div "The schedule will be sent for the following bookings: Service Date Customer Loc…" at bounding box center [784, 340] width 709 height 204
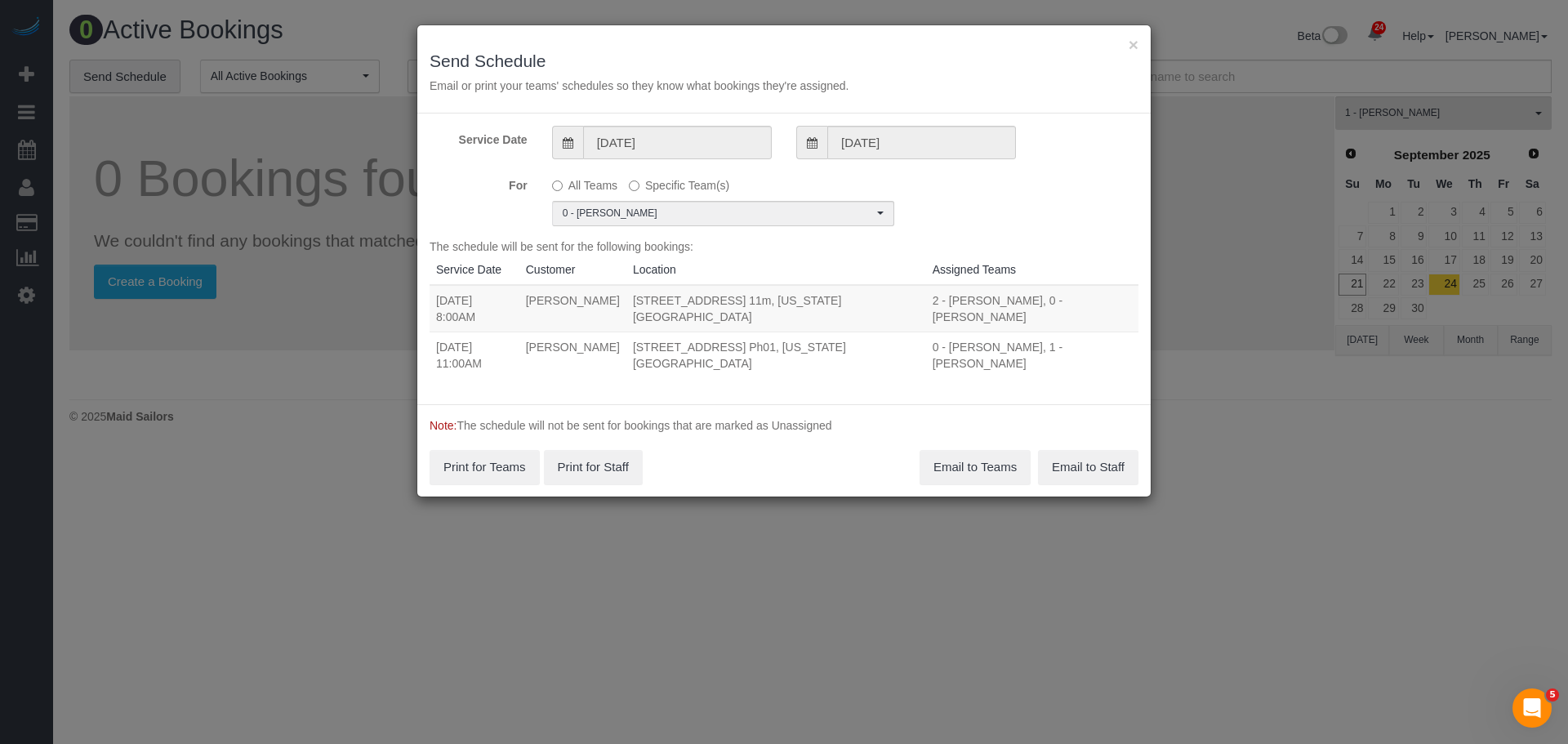
drag, startPoint x: 436, startPoint y: 300, endPoint x: 910, endPoint y: 333, distance: 475.1
click at [910, 333] on tbody "[DATE] 8:00AM [PERSON_NAME] [STREET_ADDRESS] 11m, [US_STATE][GEOGRAPHIC_DATA] 2…" at bounding box center [784, 331] width 709 height 93
copy tbody "[DATE] 8:00AM [PERSON_NAME] [STREET_ADDRESS] 11m, [US_STATE][GEOGRAPHIC_DATA] 2…"
click at [977, 450] on button "Email to Teams" at bounding box center [975, 467] width 111 height 34
